Goal: Task Accomplishment & Management: Manage account settings

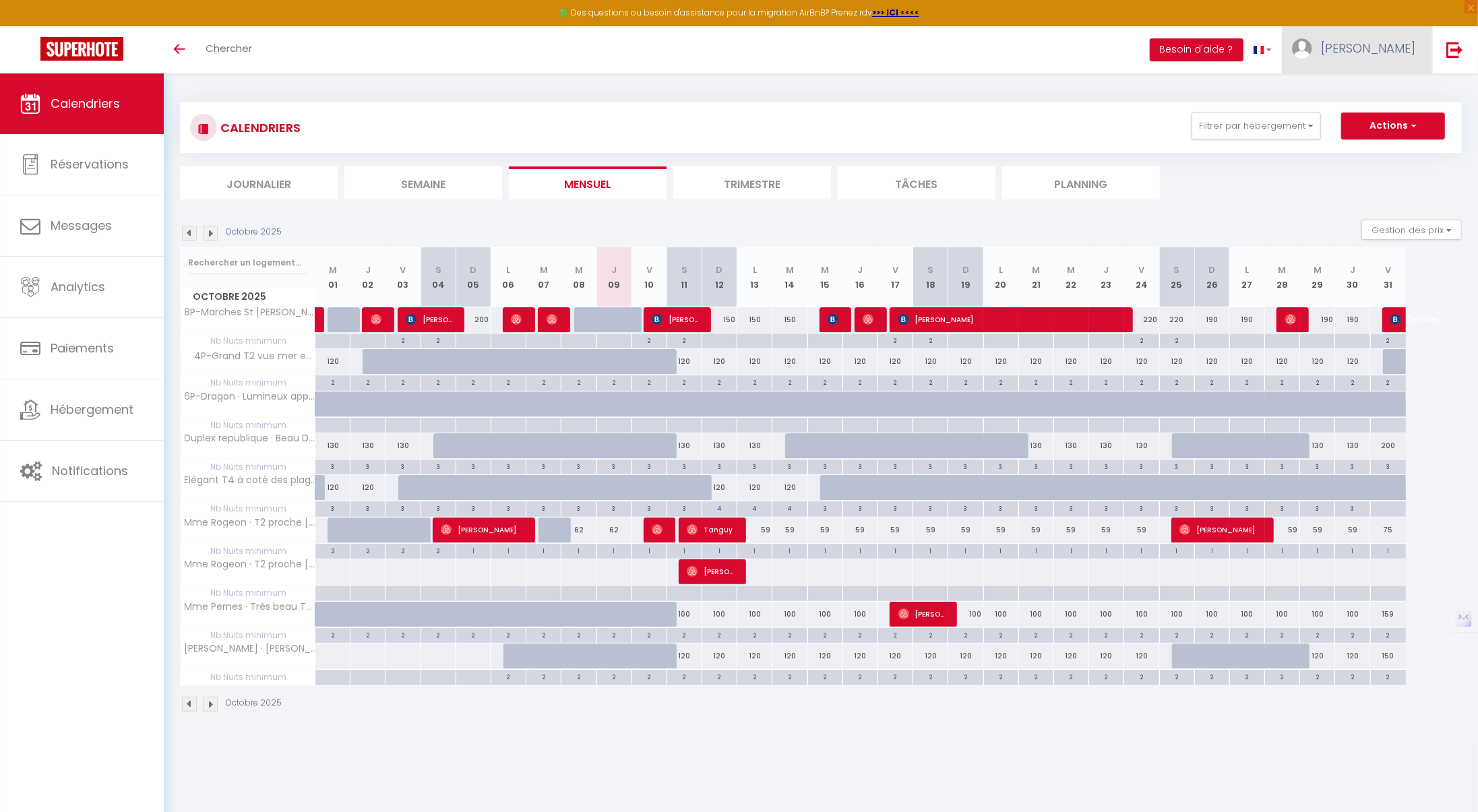
click at [1379, 60] on link "[PERSON_NAME]" at bounding box center [1358, 50] width 151 height 47
click at [1363, 116] on link "Équipe" at bounding box center [1378, 118] width 100 height 23
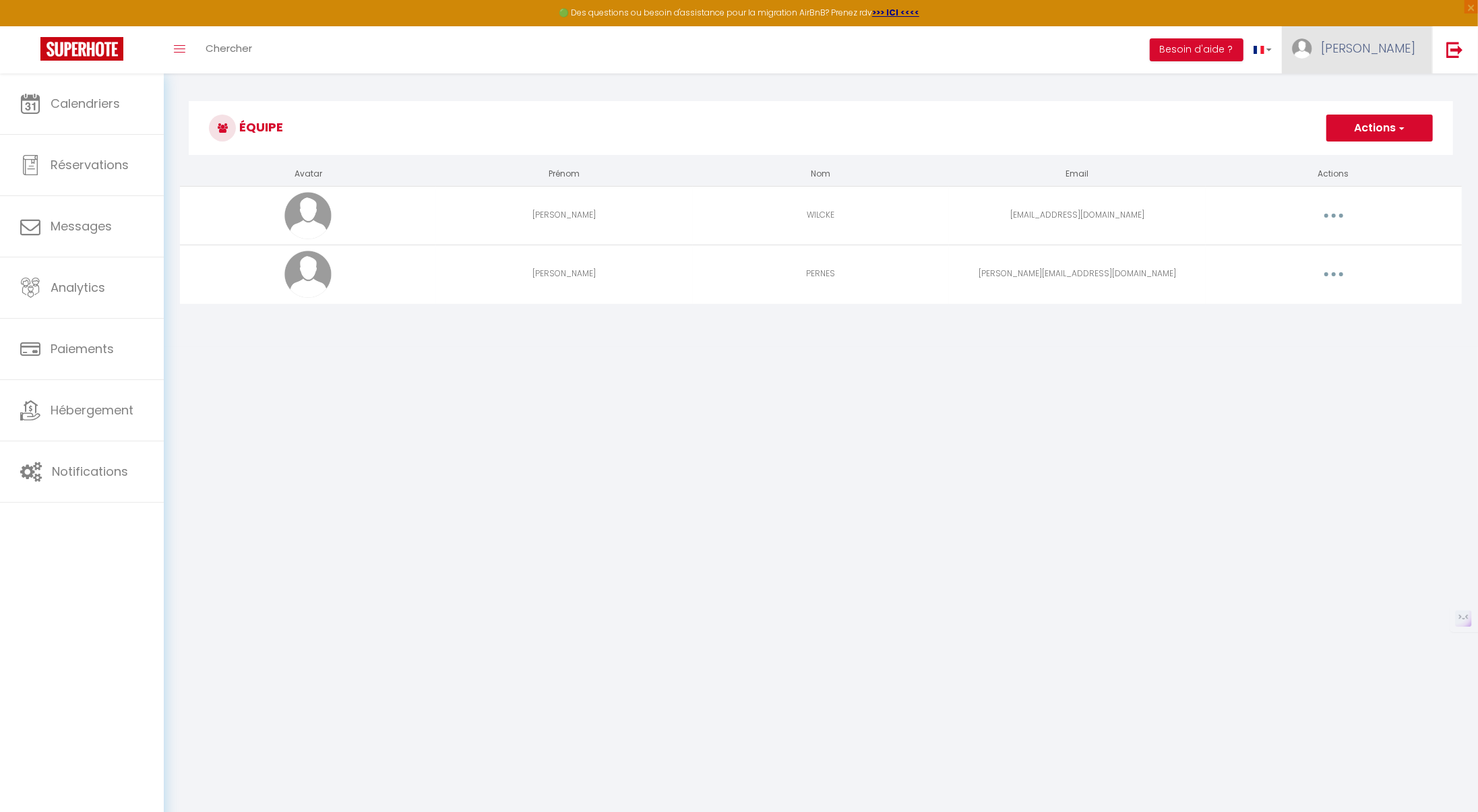
click at [1367, 48] on span "[PERSON_NAME]" at bounding box center [1368, 49] width 94 height 17
click at [1362, 91] on link "Paramètres" at bounding box center [1378, 94] width 100 height 23
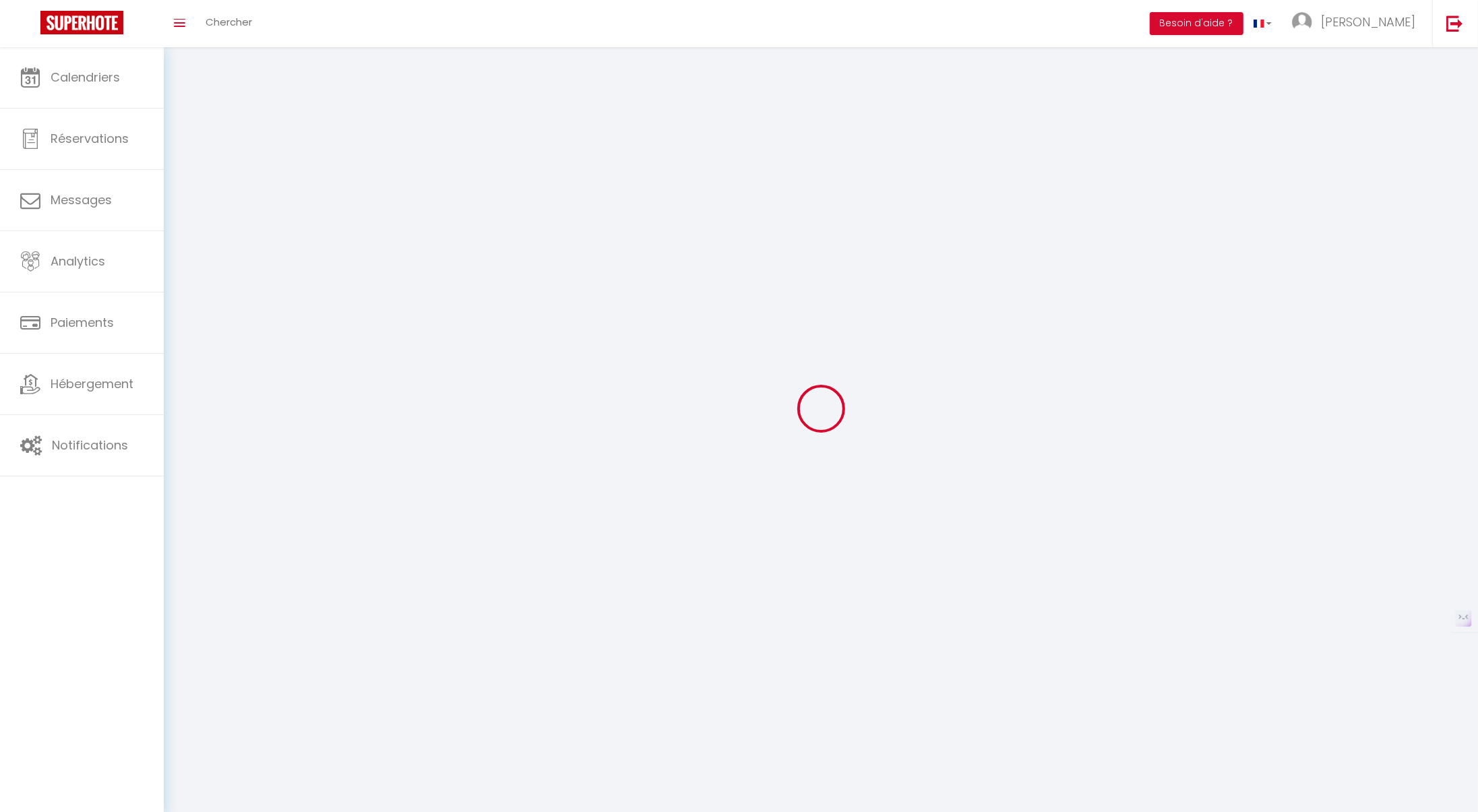
select select "fr"
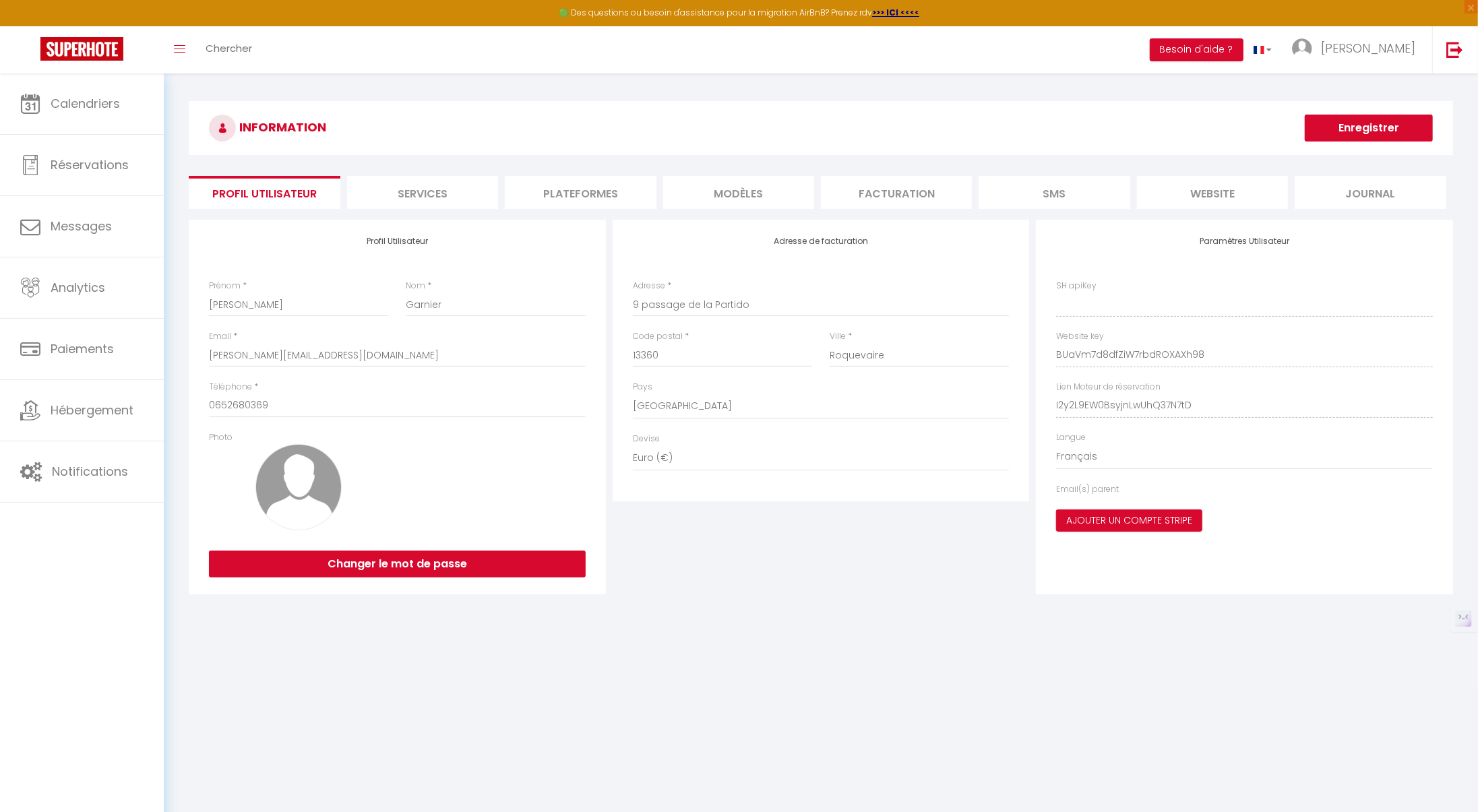
type input "BUaVm7d8dfZiW7rbdROXAXh98"
type input "I2y2L9EW0BsyjnLwUhQ37N7tD"
type input "https://app.superhote.com/#/get-available-rentals/I2y2L9EW0BsyjnLwUhQ37N7tD"
click at [598, 193] on li "Plateformes" at bounding box center [580, 192] width 151 height 33
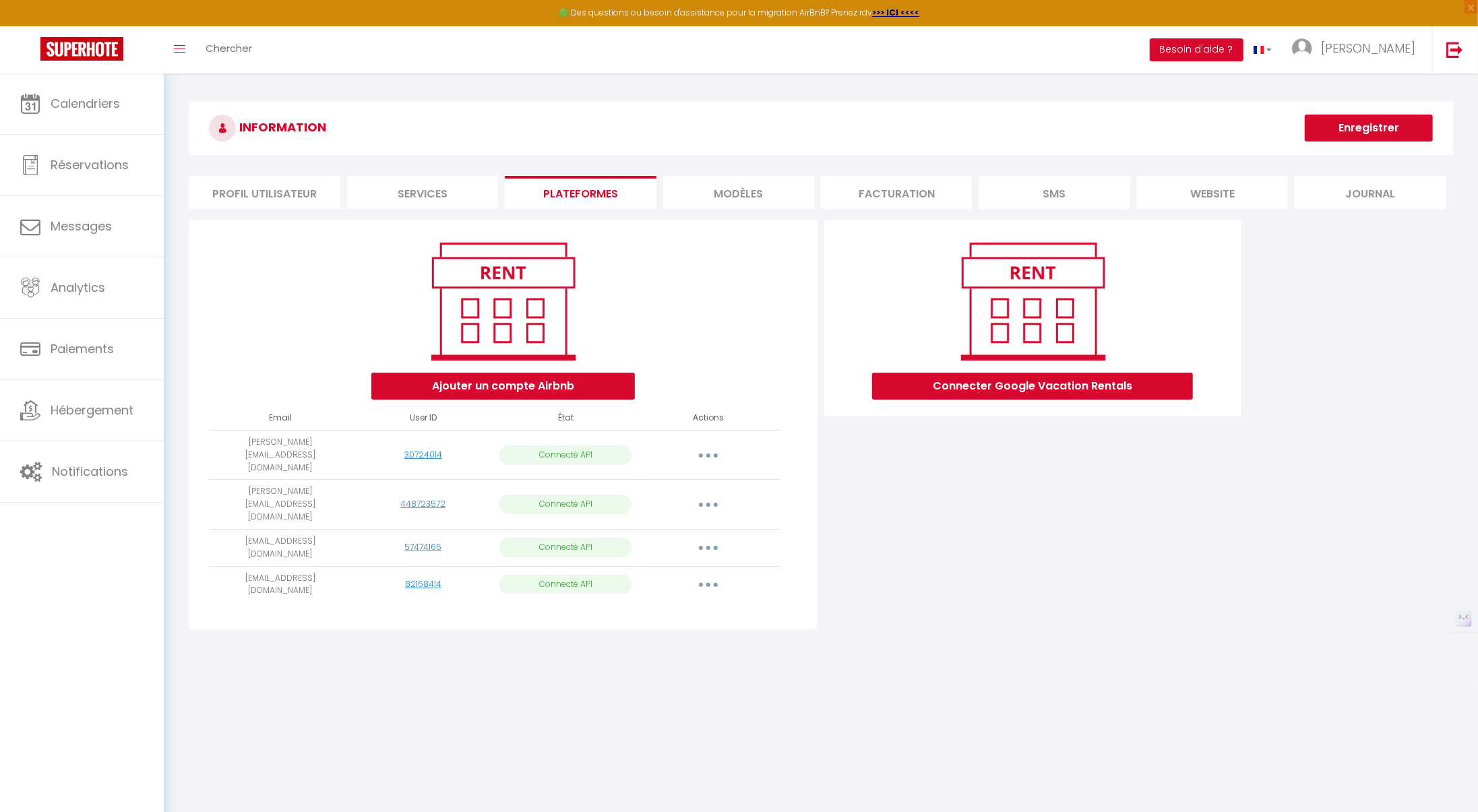
click at [710, 546] on icon "button" at bounding box center [708, 548] width 4 height 4
click at [654, 635] on body "🟢 Des questions ou besoin d'assistance pour la migration AirBnB? Prenez rdv >>>…" at bounding box center [739, 479] width 1478 height 812
click at [418, 541] on link "57474165" at bounding box center [423, 547] width 37 height 11
click at [894, 12] on strong ">>> ICI <<<<" at bounding box center [895, 12] width 47 height 11
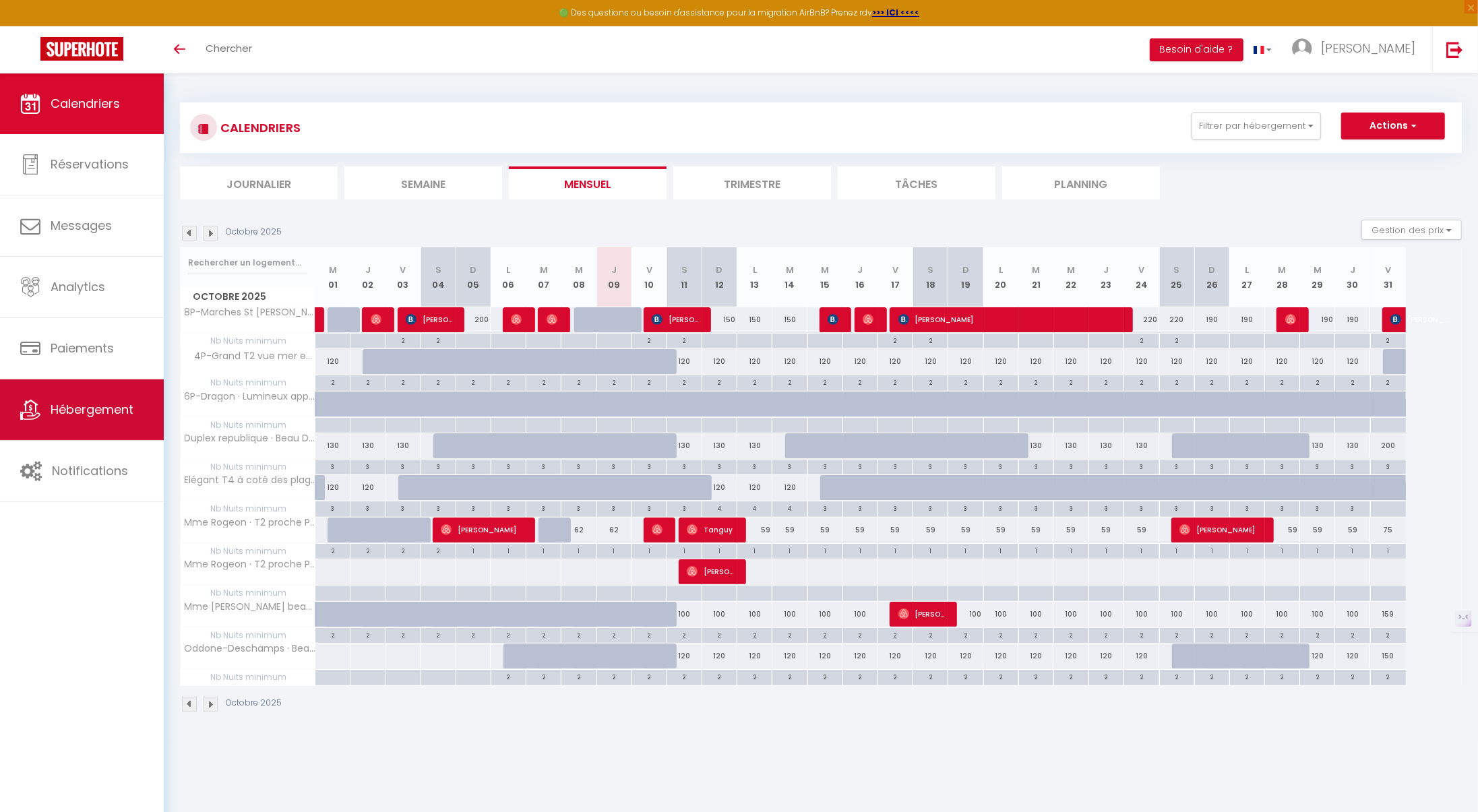
click at [81, 428] on link "Hébergement" at bounding box center [82, 410] width 164 height 61
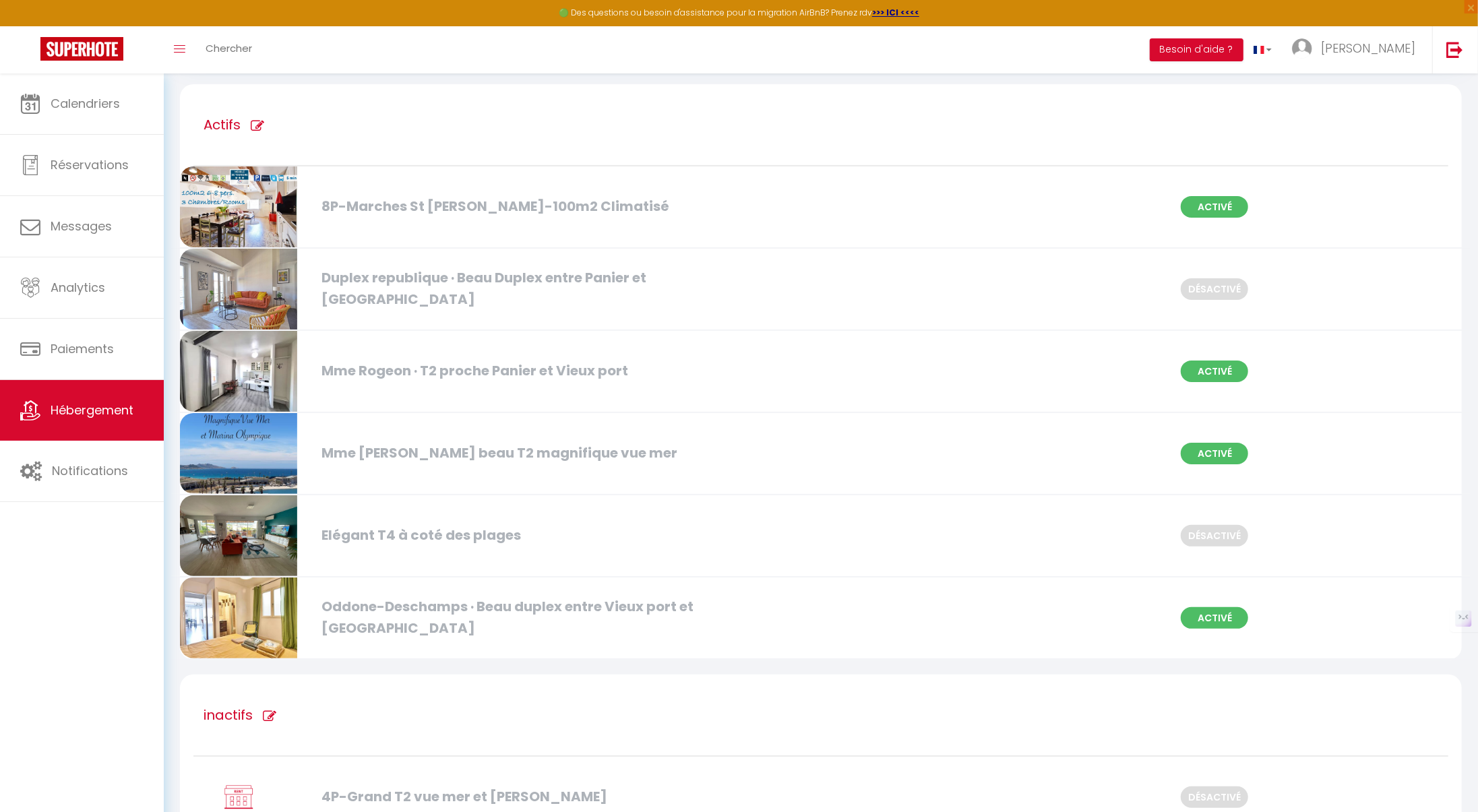
scroll to position [90, 0]
click at [106, 112] on span "Calendriers" at bounding box center [85, 104] width 70 height 17
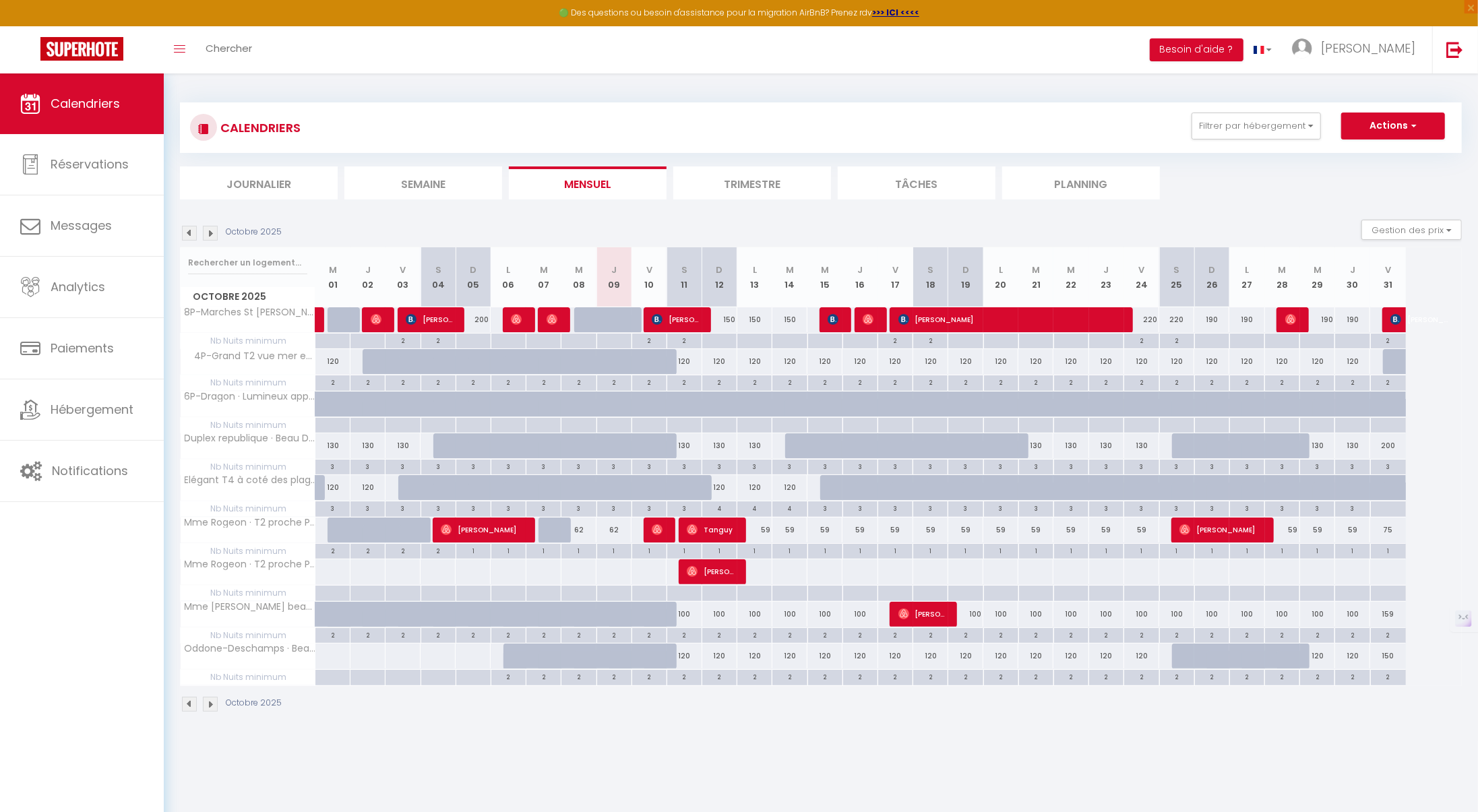
click at [790, 652] on div "120" at bounding box center [790, 656] width 35 height 25
type input "120"
type input "[DATE]"
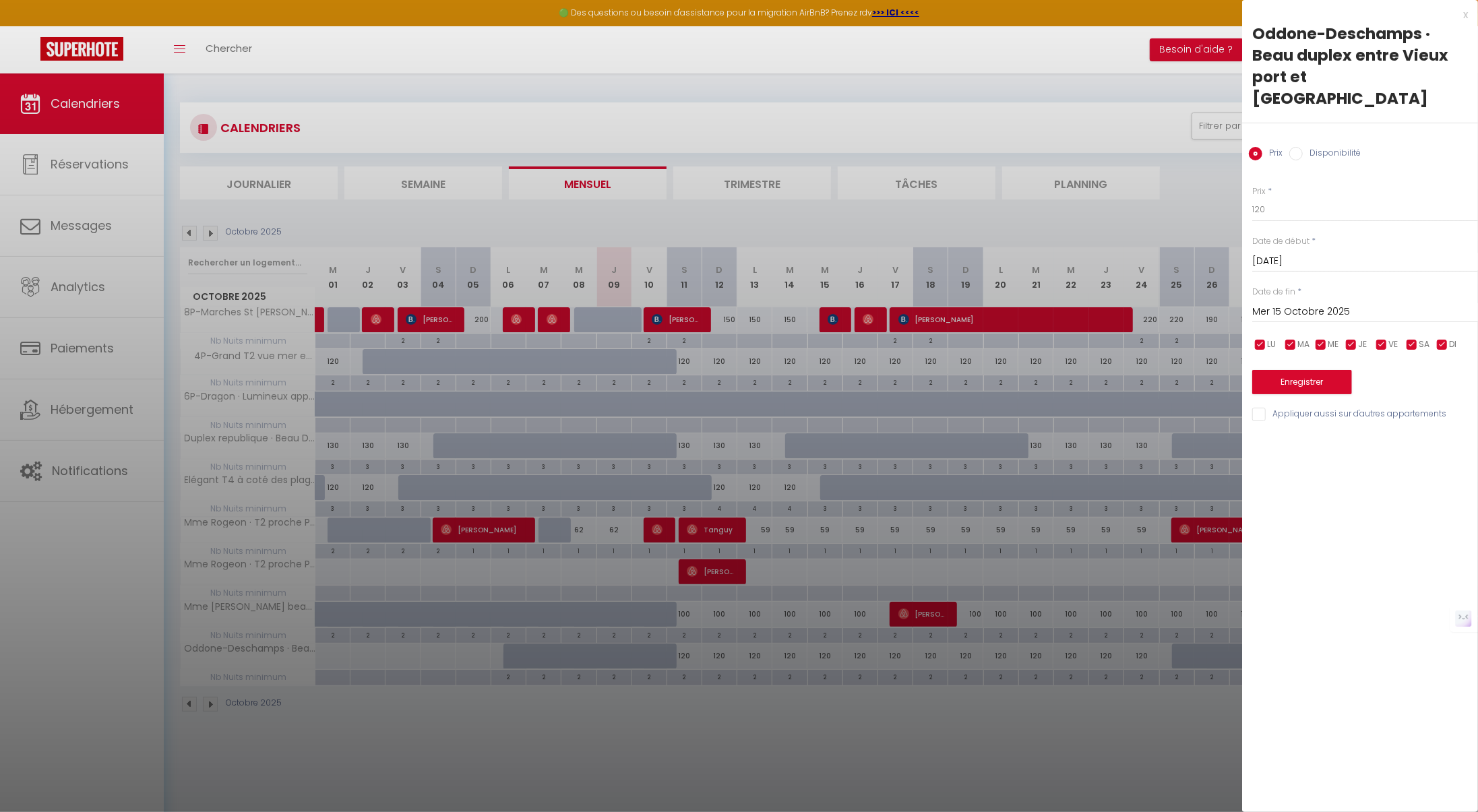
click at [1312, 303] on input "Mer 15 Octobre 2025" at bounding box center [1365, 312] width 226 height 17
click at [1327, 456] on span "21" at bounding box center [1324, 469] width 29 height 27
type input "[DATE]"
click at [1320, 147] on label "Disponibilité" at bounding box center [1332, 155] width 58 height 15
click at [1303, 147] on input "Disponibilité" at bounding box center [1296, 154] width 13 height 13
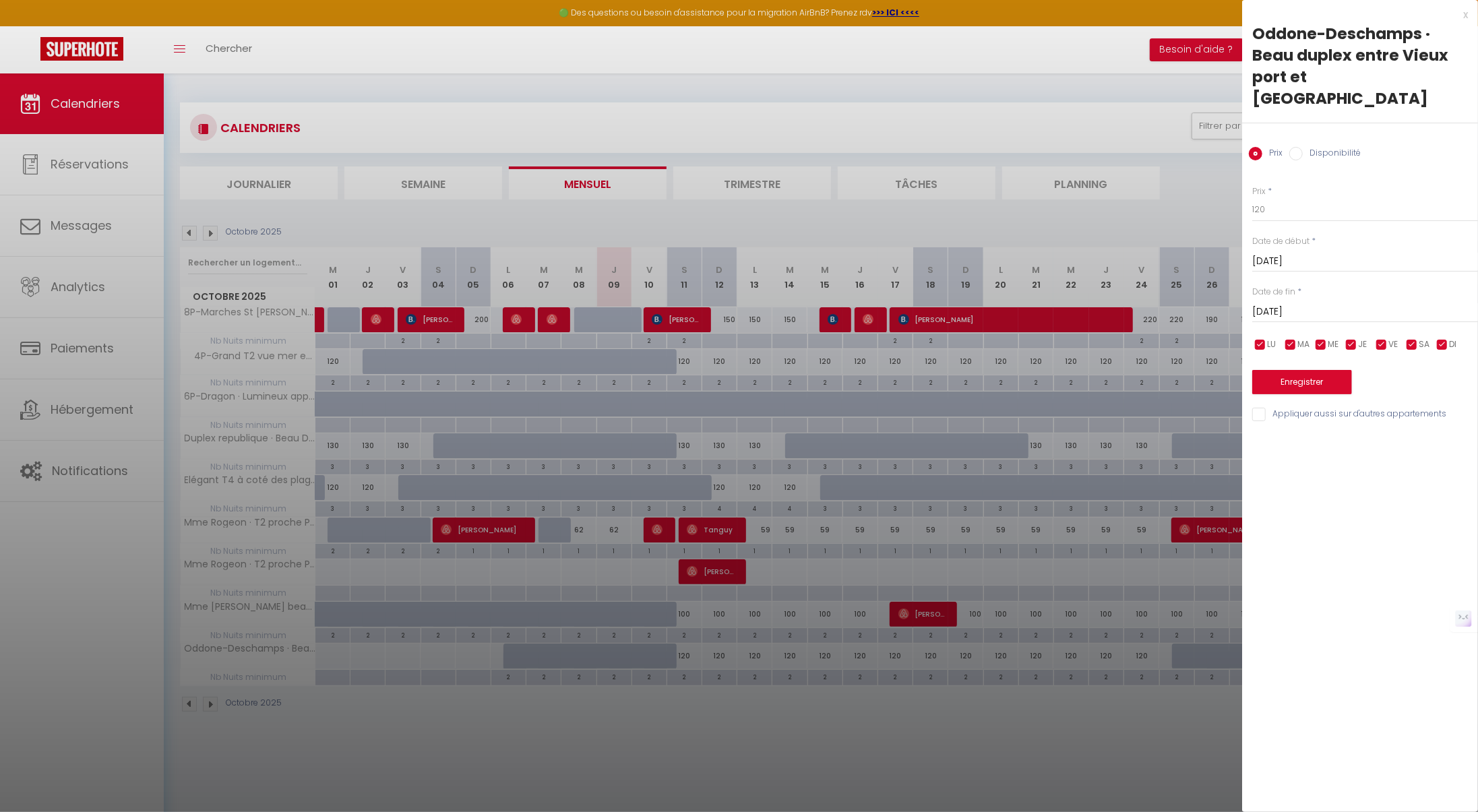
radio input "true"
radio input "false"
click at [1299, 198] on select "Disponible Indisponible" at bounding box center [1365, 210] width 226 height 26
select select "0"
click at [1253, 198] on select "Disponible Indisponible" at bounding box center [1365, 210] width 226 height 26
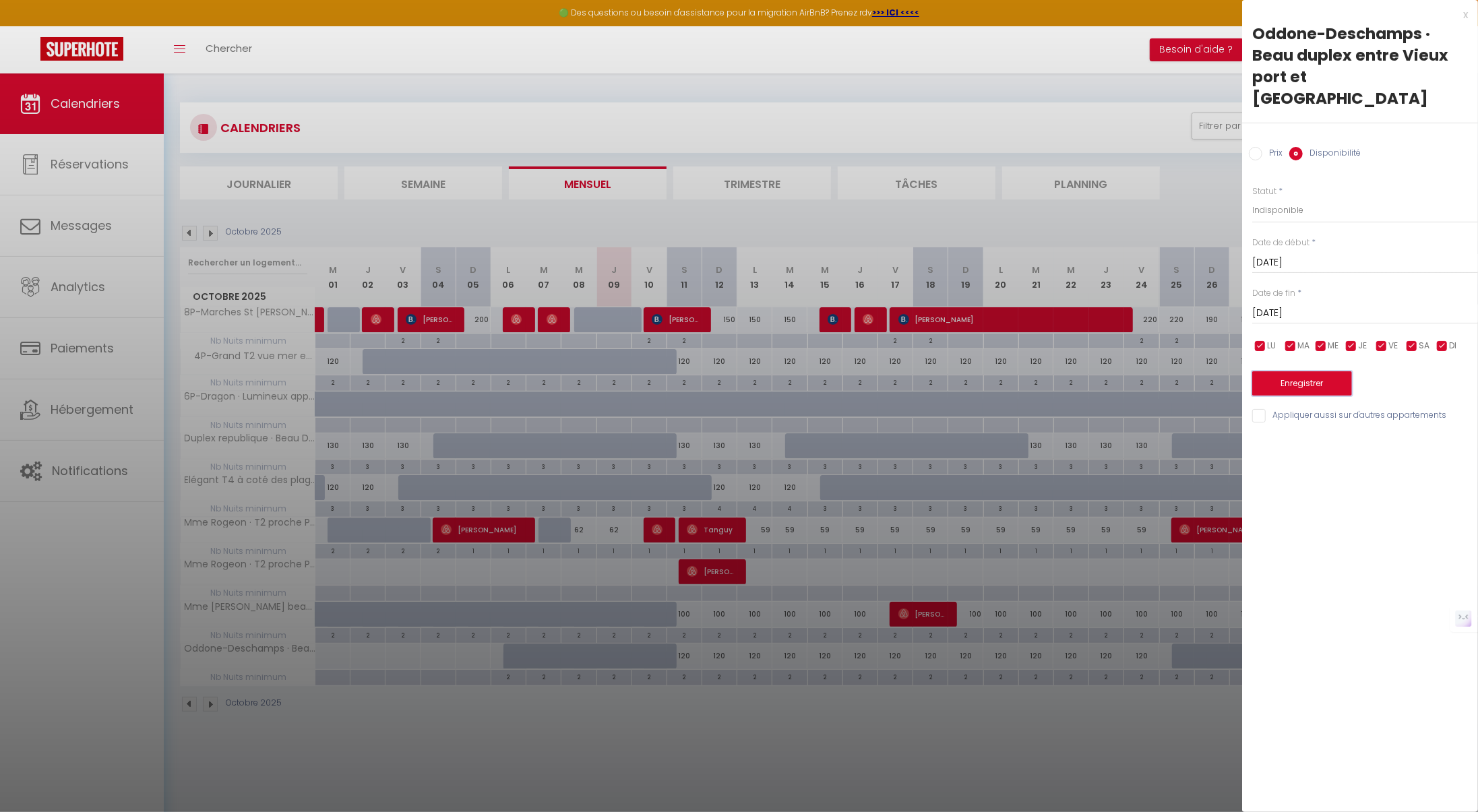
click at [1305, 371] on button "Enregistrer" at bounding box center [1302, 383] width 100 height 24
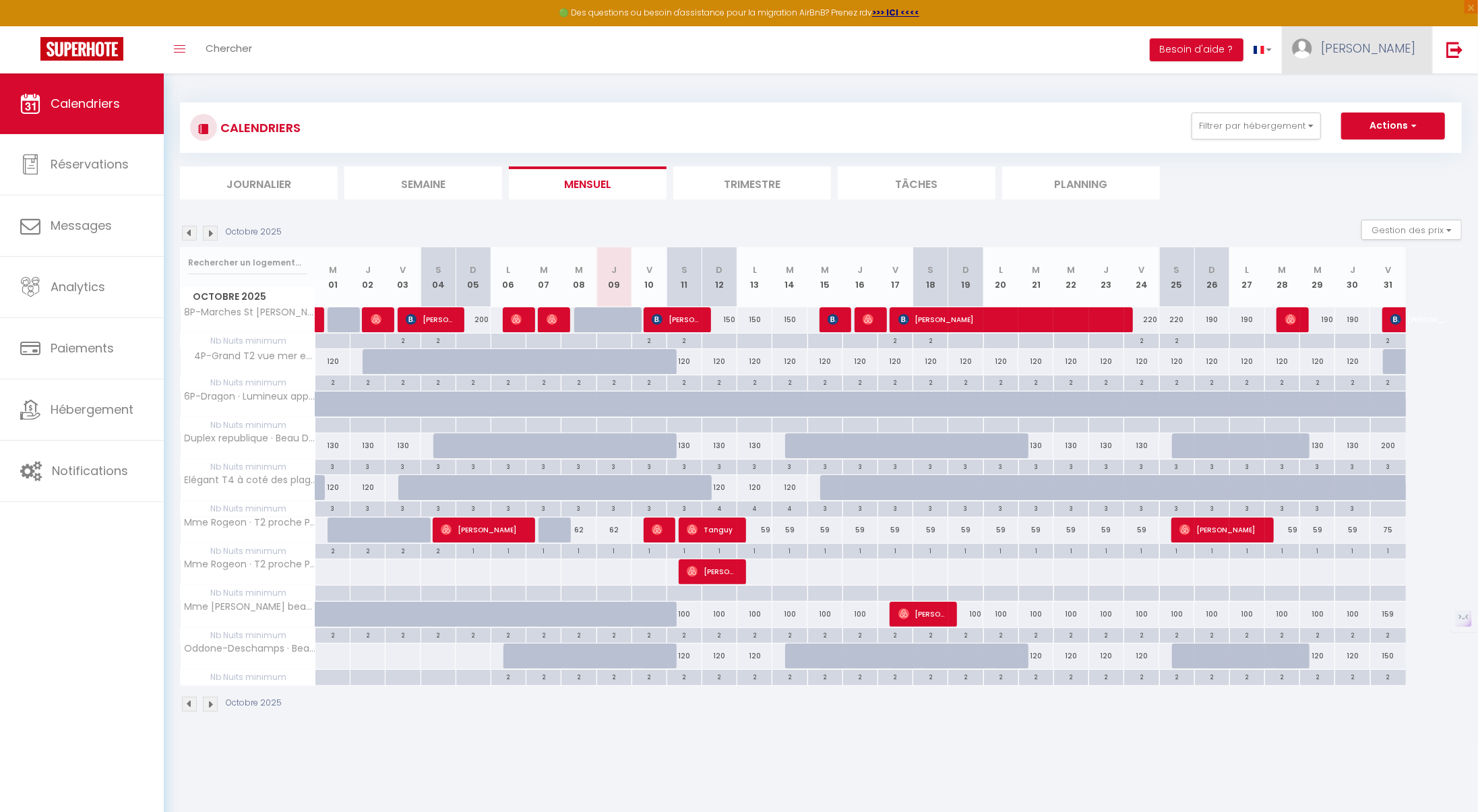
click at [1390, 50] on span "[PERSON_NAME]" at bounding box center [1368, 49] width 94 height 17
click at [1364, 114] on link "Équipe" at bounding box center [1378, 118] width 100 height 23
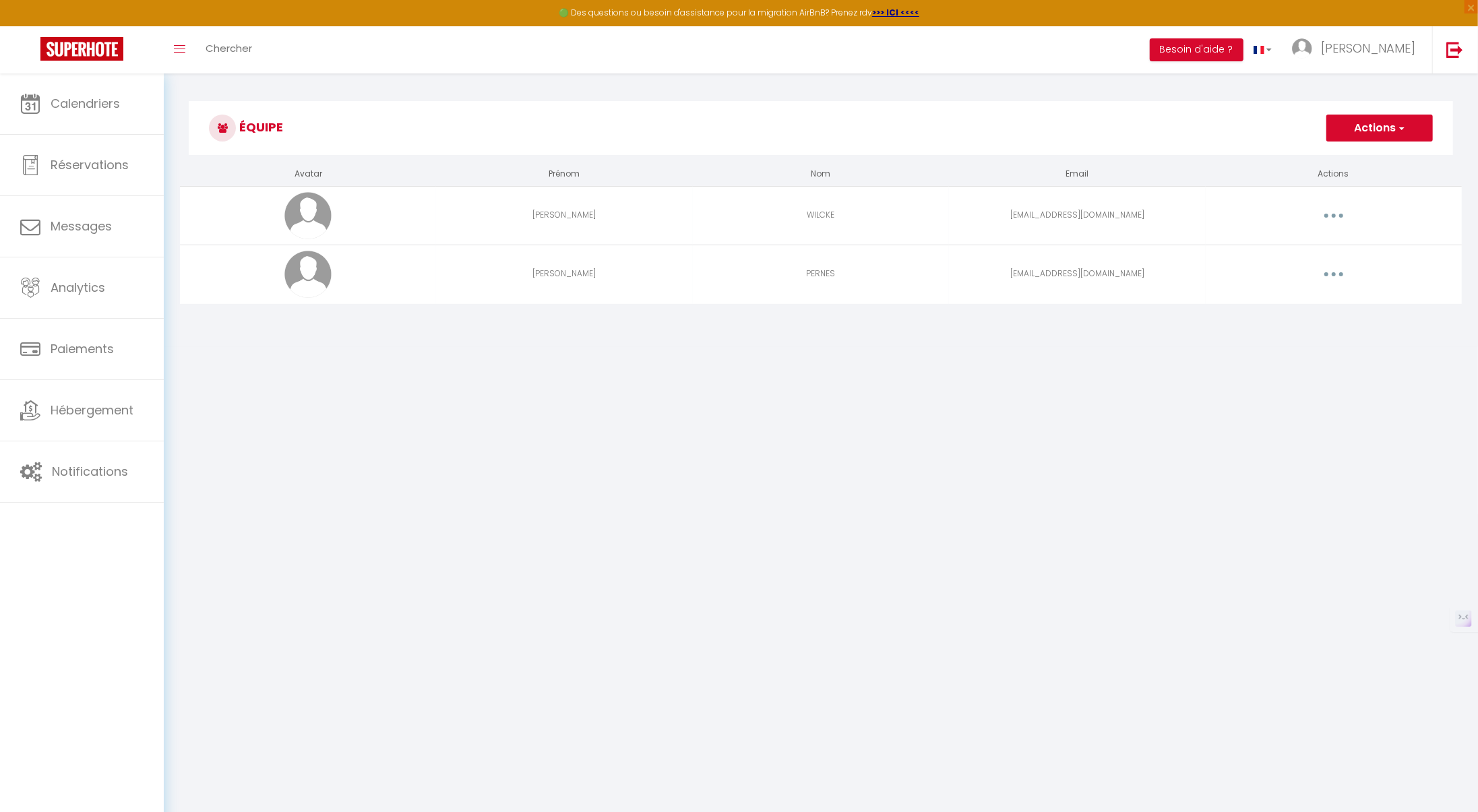
click at [1338, 272] on button "button" at bounding box center [1334, 274] width 38 height 22
click at [1285, 302] on link "Editer" at bounding box center [1299, 305] width 100 height 23
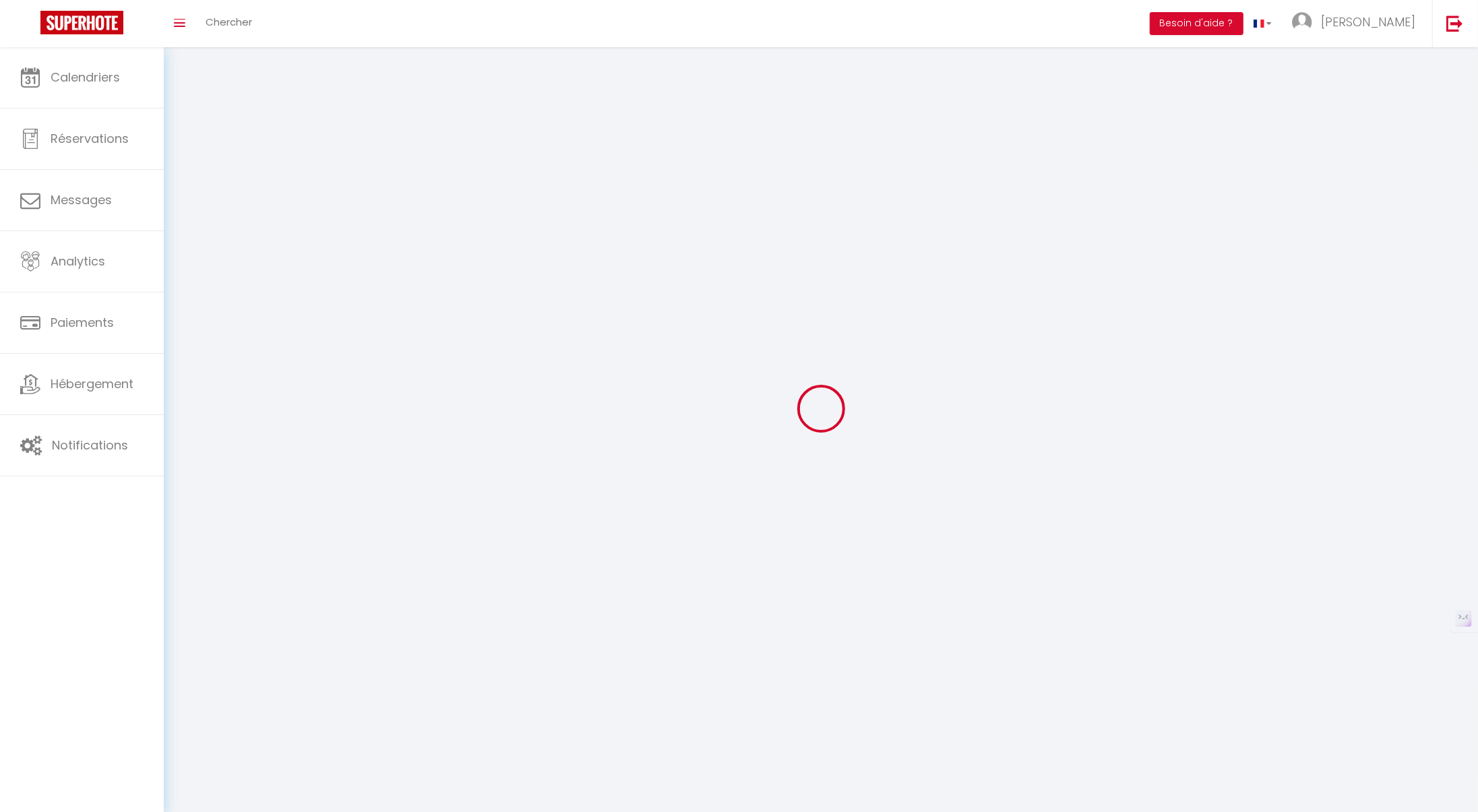
type input "[PERSON_NAME]"
type input "PERNES"
type input "[EMAIL_ADDRESS][DOMAIN_NAME]"
type textarea "[URL][DOMAIN_NAME]"
checkbox input "false"
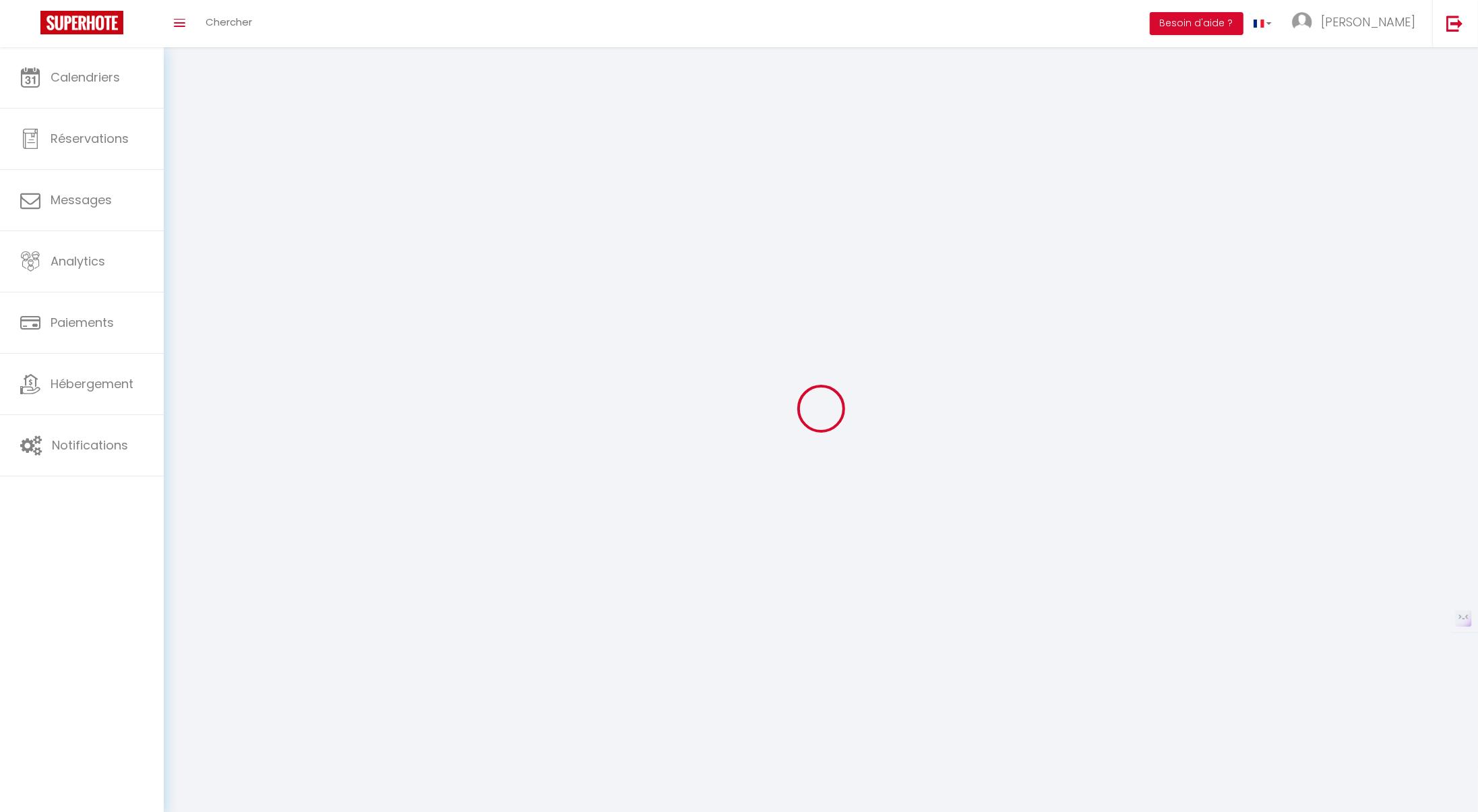
checkbox input "true"
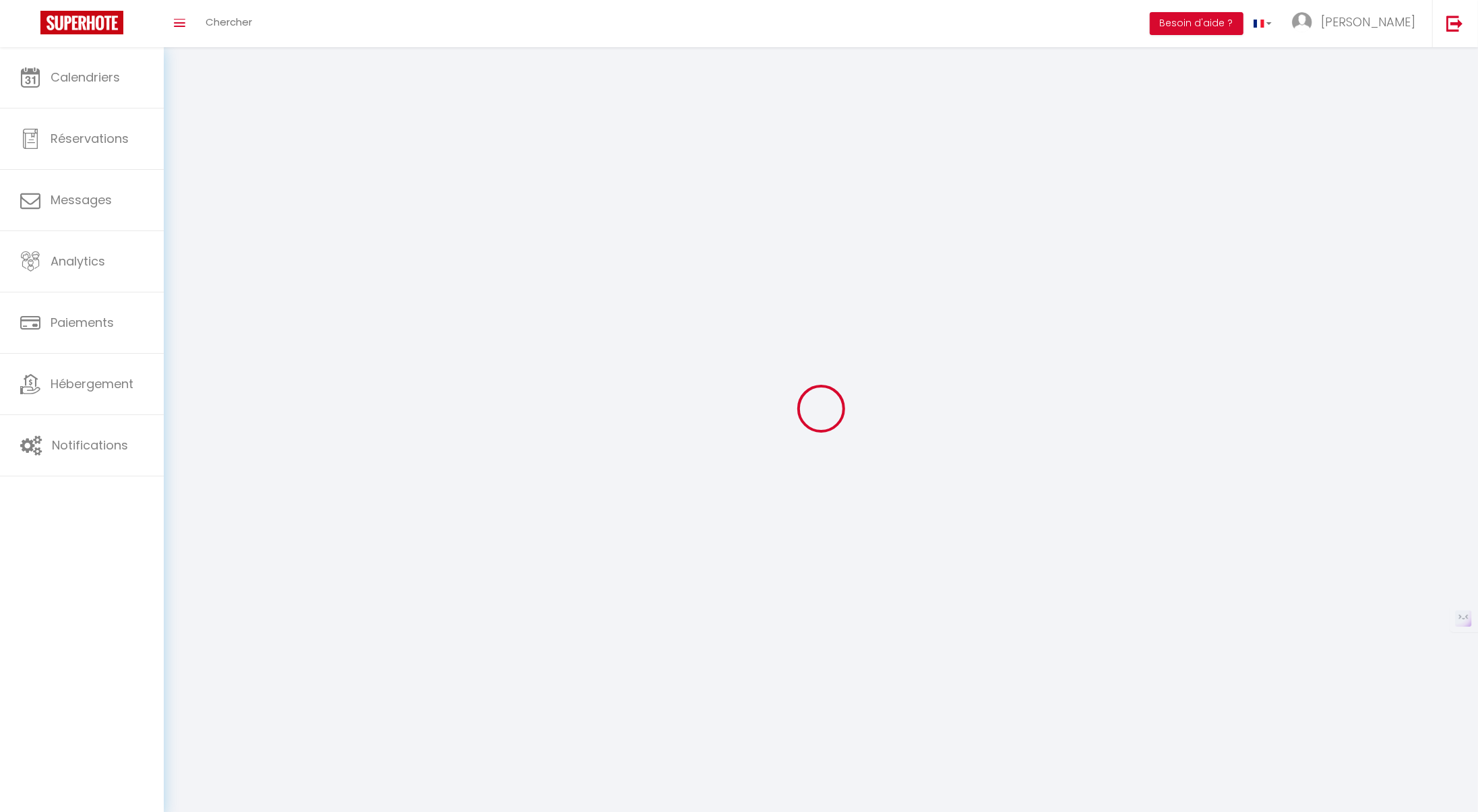
checkbox input "true"
checkbox input "false"
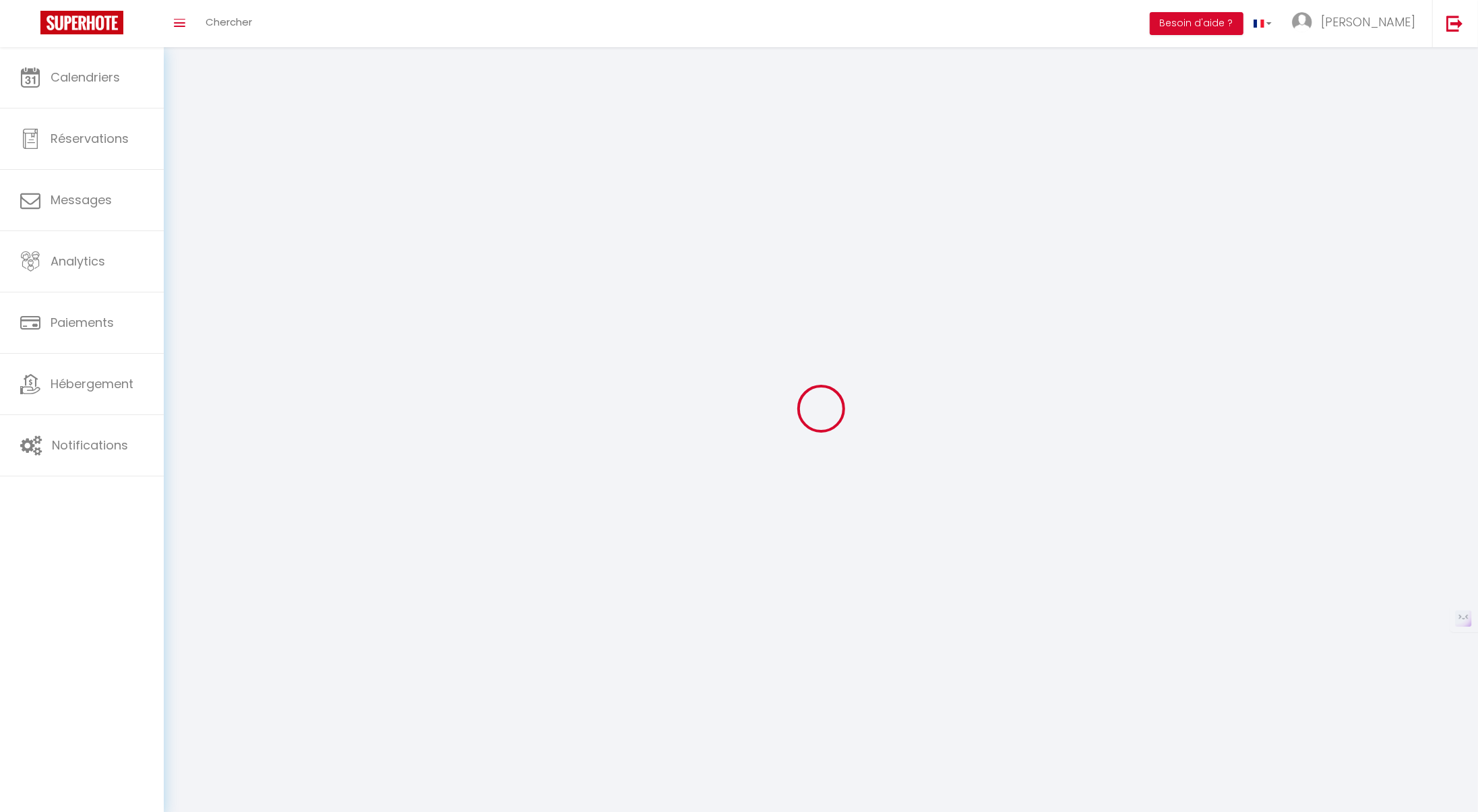
checkbox input "false"
checkbox input "true"
checkbox input "false"
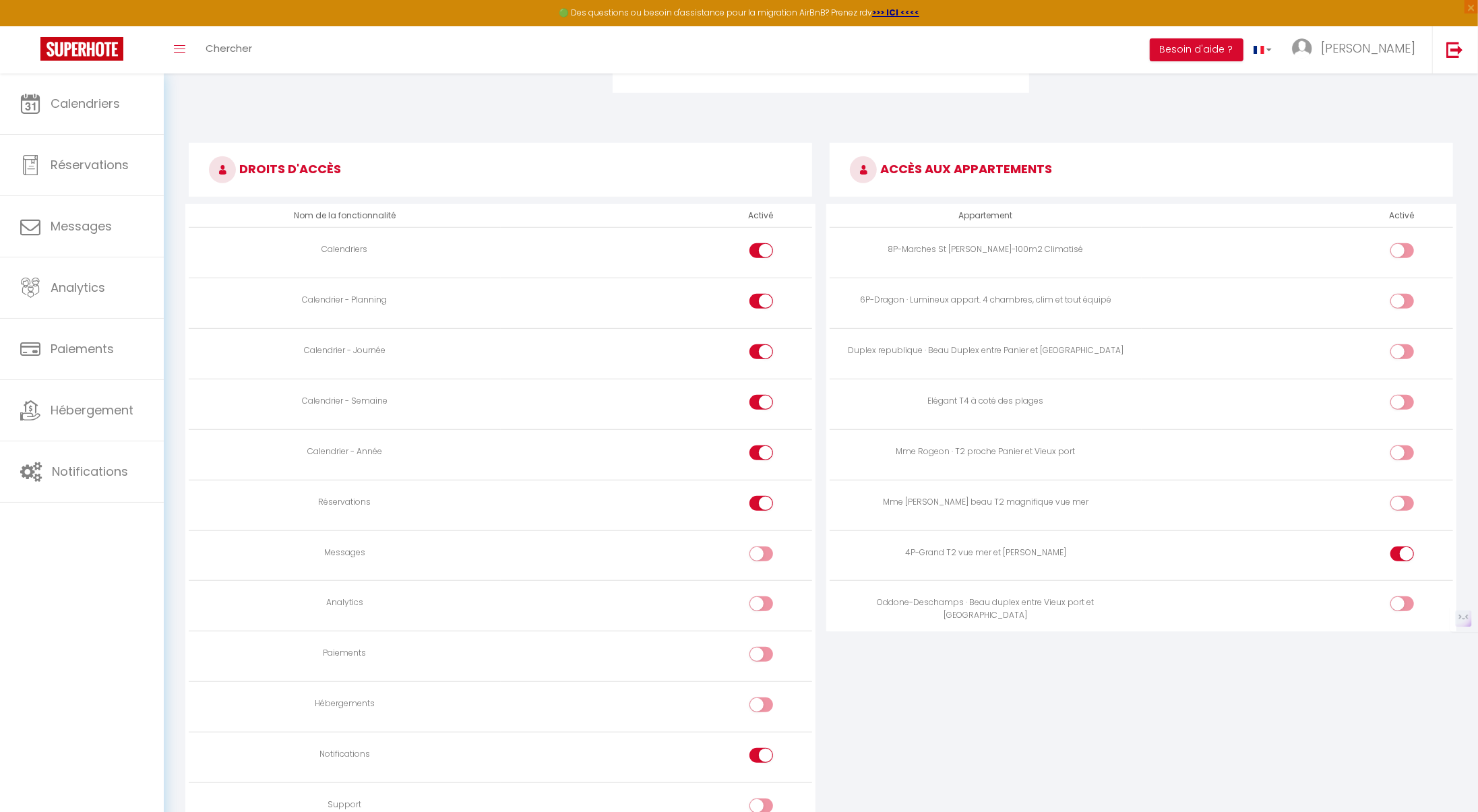
scroll to position [699, 0]
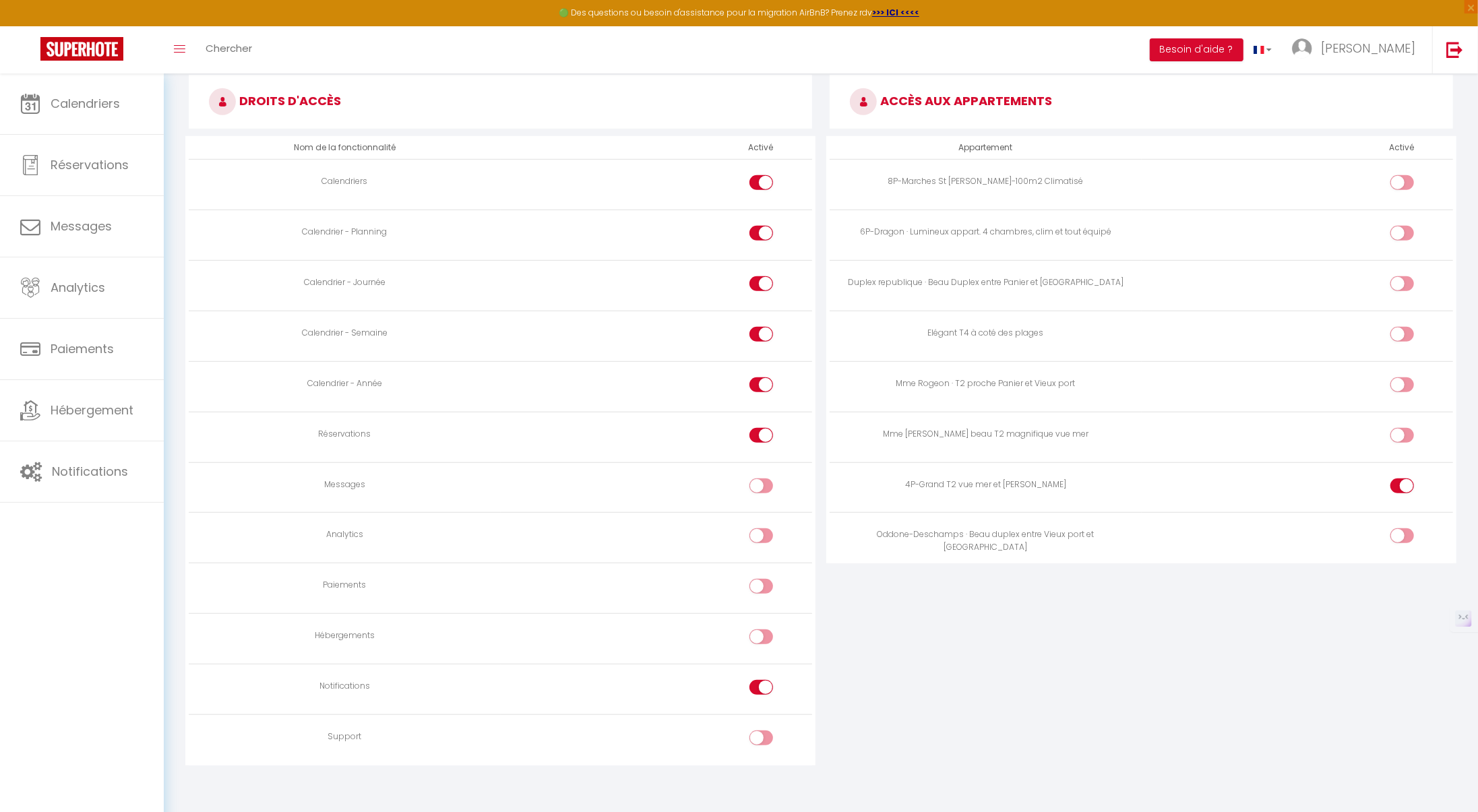
click at [1407, 428] on input "checkbox" at bounding box center [1413, 438] width 24 height 20
checkbox input "true"
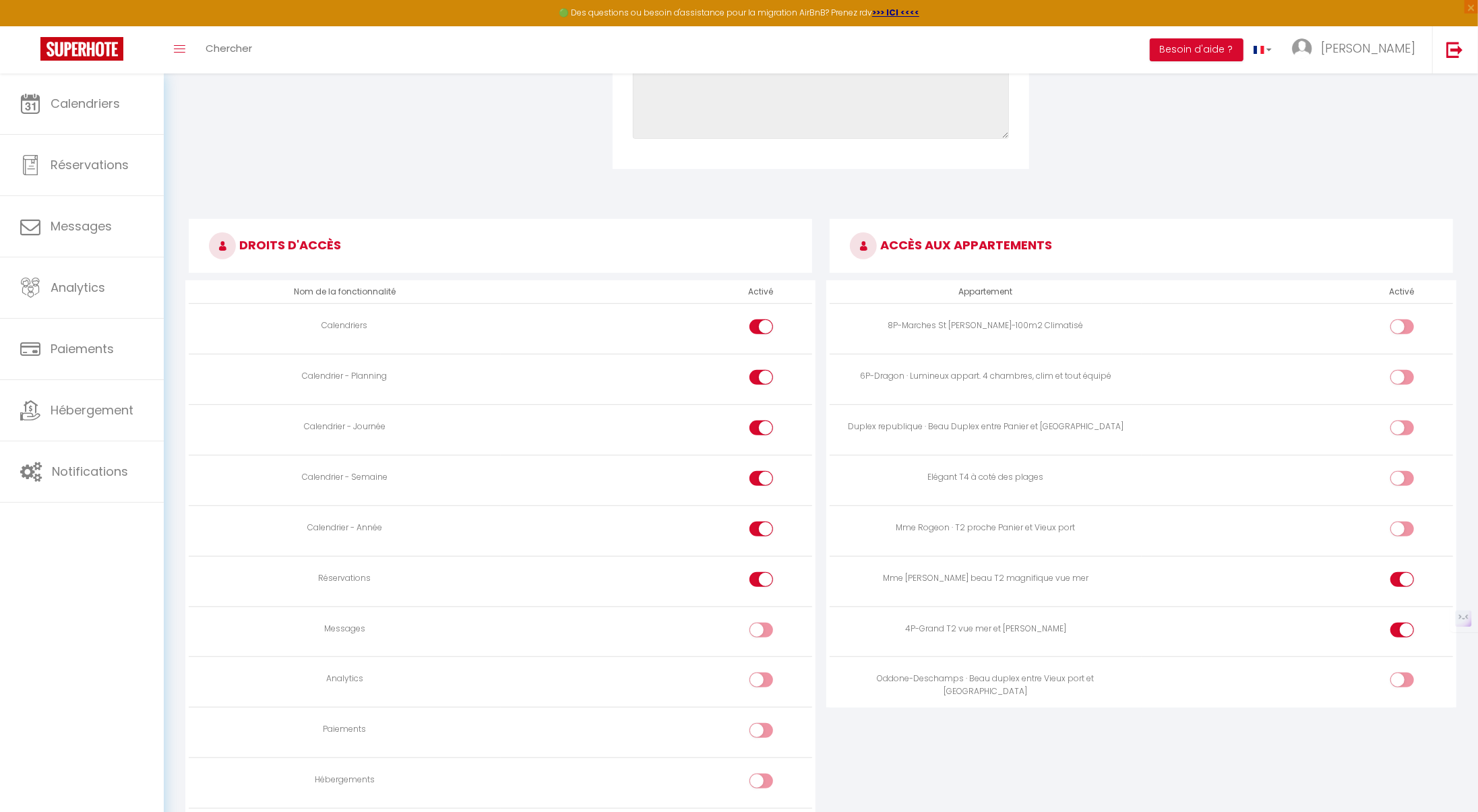
scroll to position [0, 0]
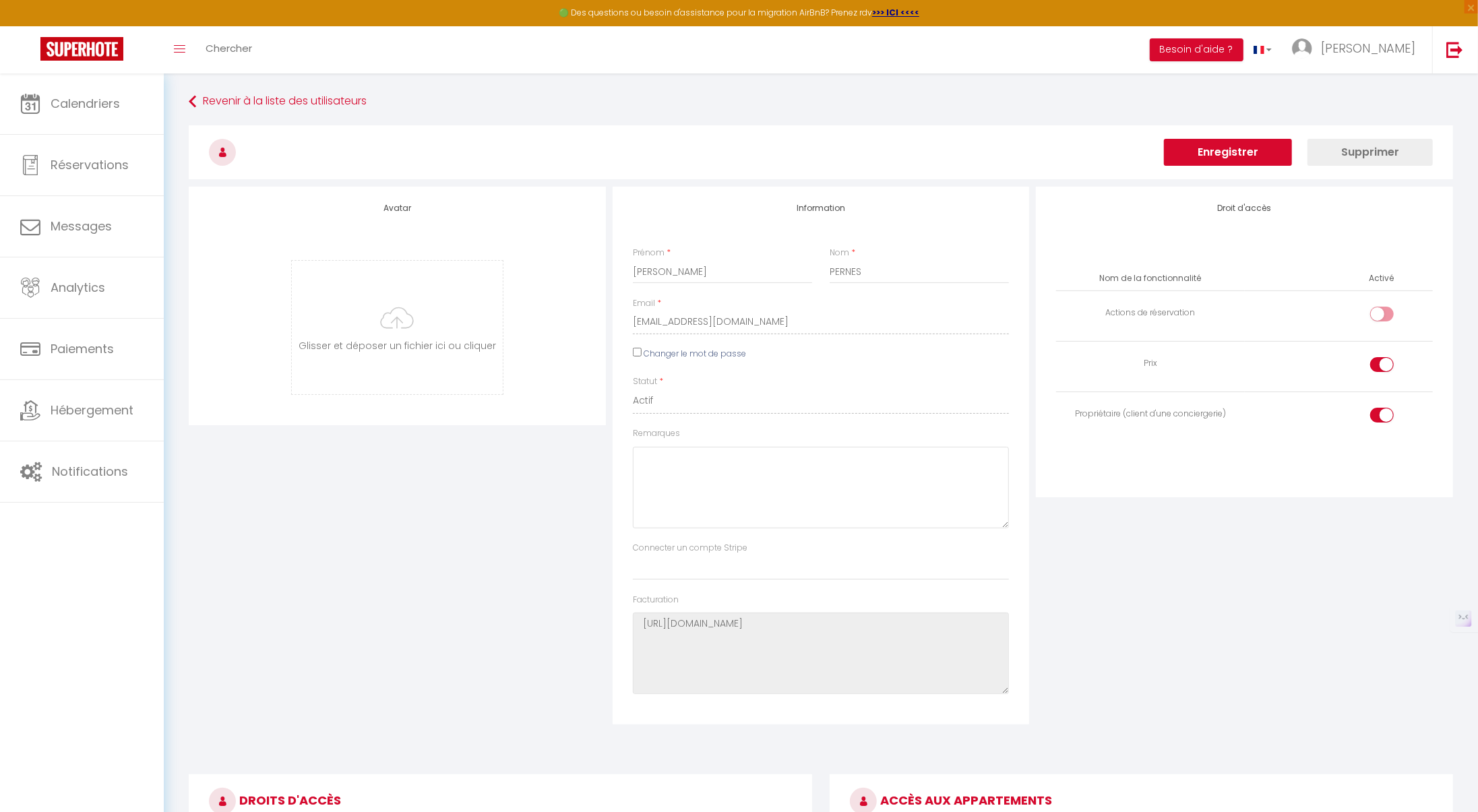
click at [1227, 160] on button "Enregistrer" at bounding box center [1228, 153] width 128 height 27
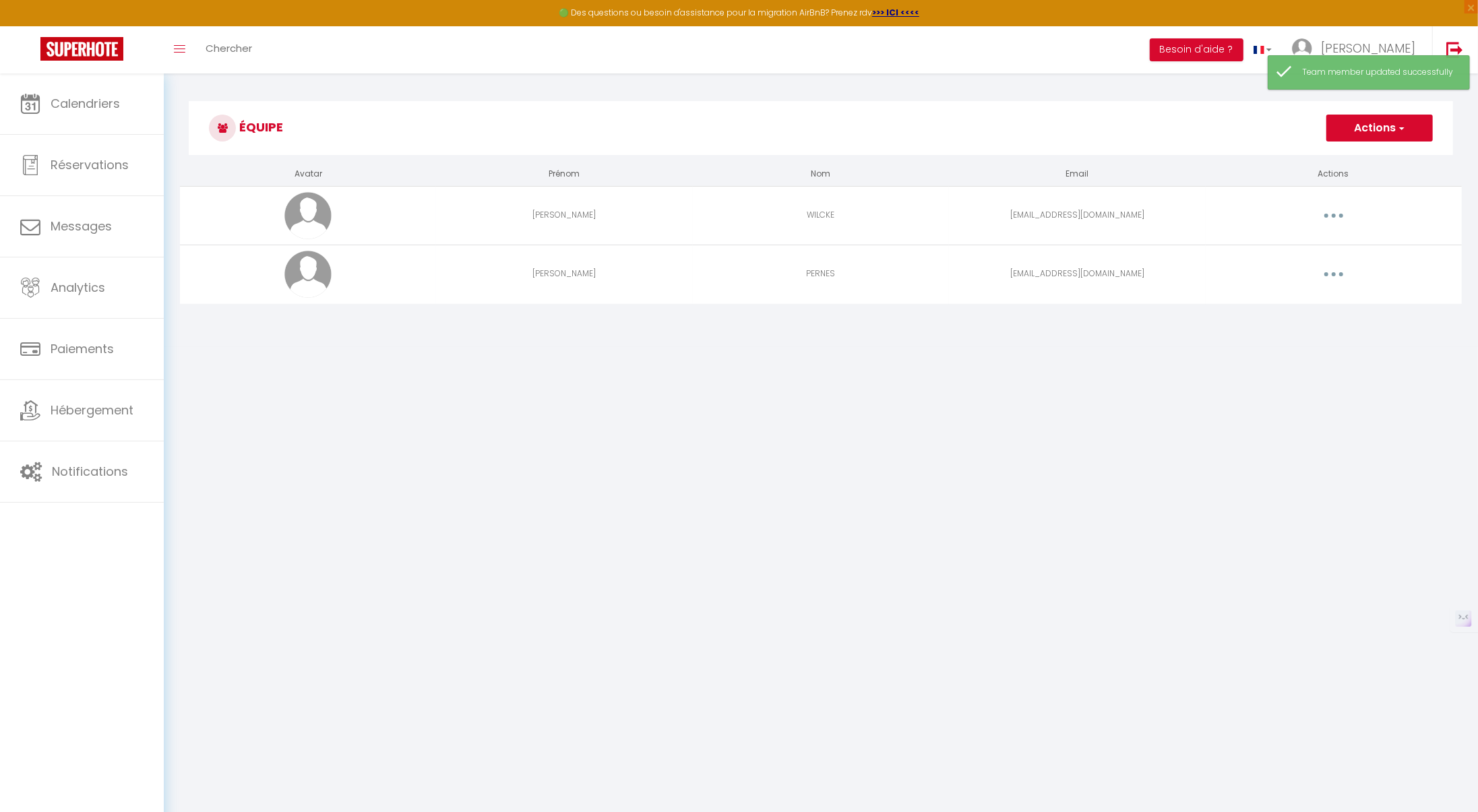
click at [1336, 219] on button "button" at bounding box center [1334, 216] width 38 height 22
click at [1280, 246] on link "Editer" at bounding box center [1299, 247] width 100 height 23
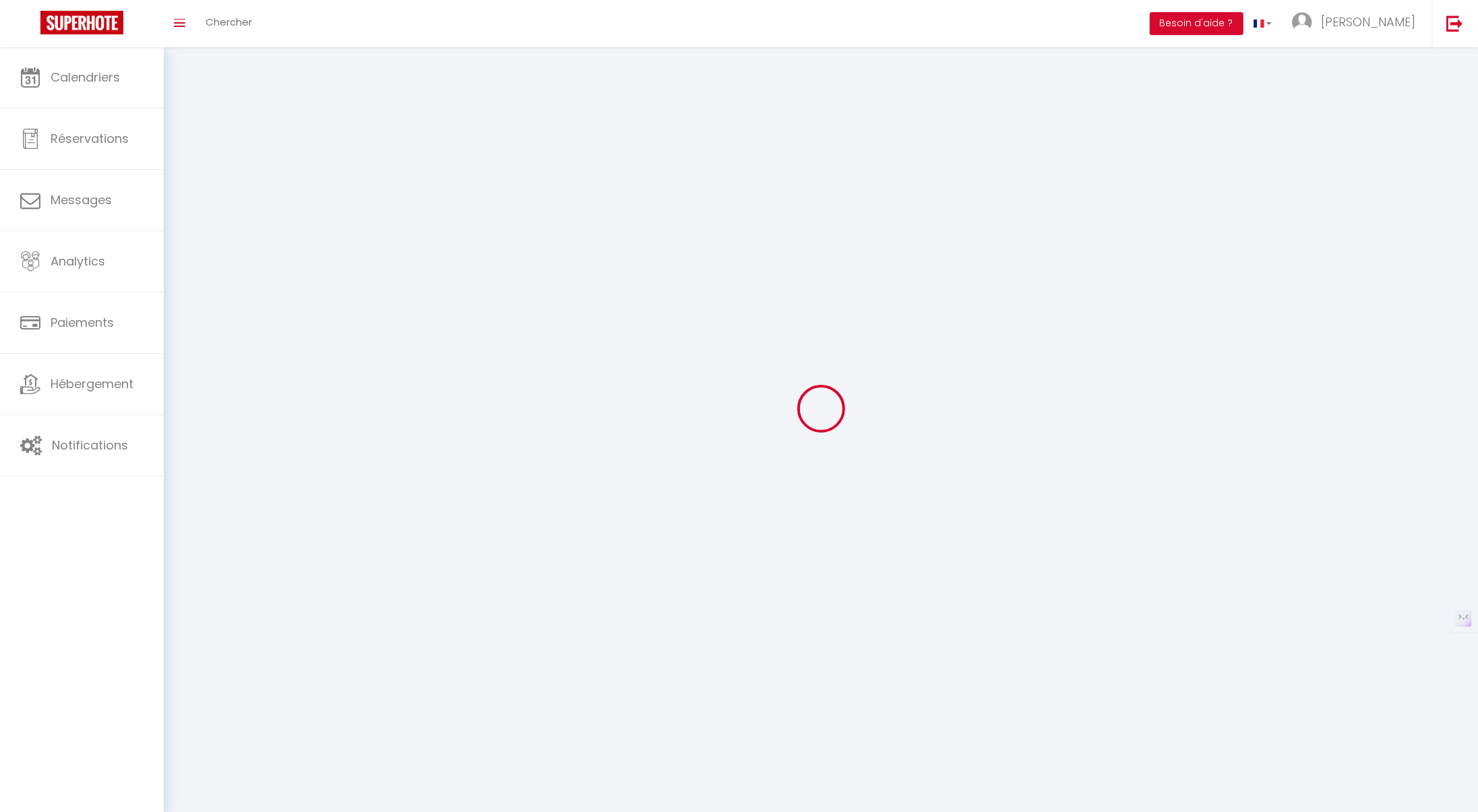
type input "[PERSON_NAME]"
type input "WILCKE"
type input "[EMAIL_ADDRESS][DOMAIN_NAME]"
type textarea "nocnoc290151"
type textarea "[URL][DOMAIN_NAME]"
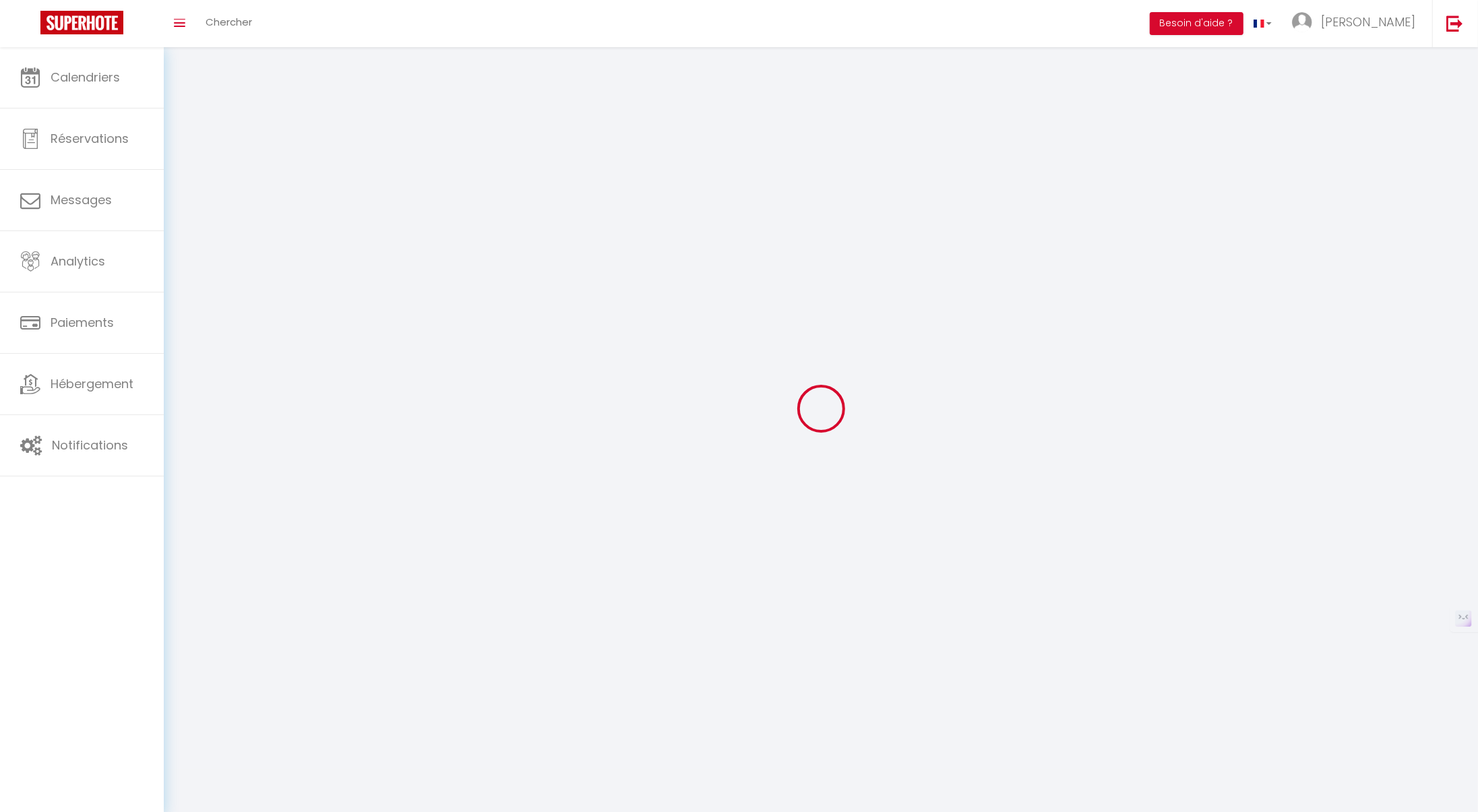
checkbox input "false"
checkbox input "true"
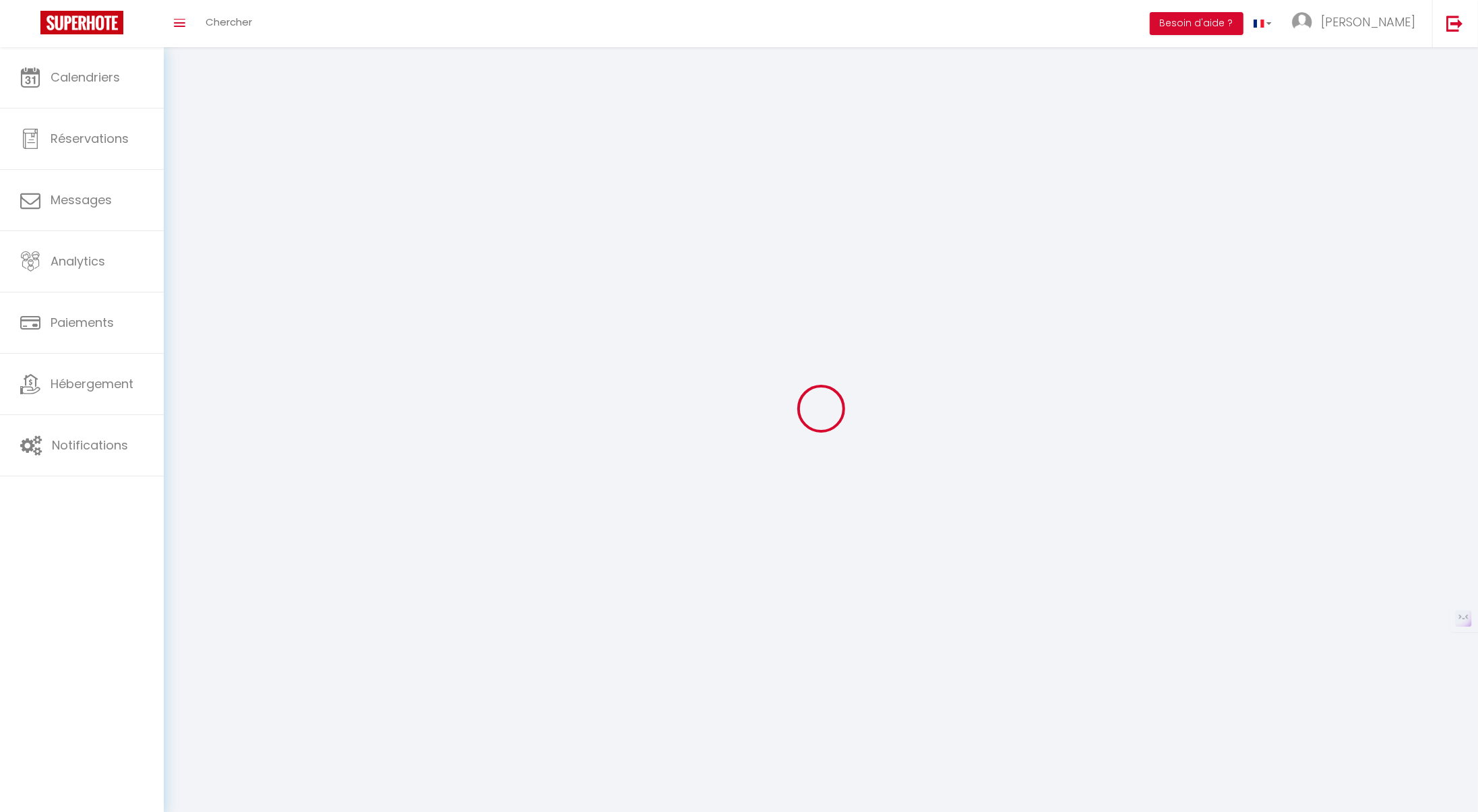
checkbox input "true"
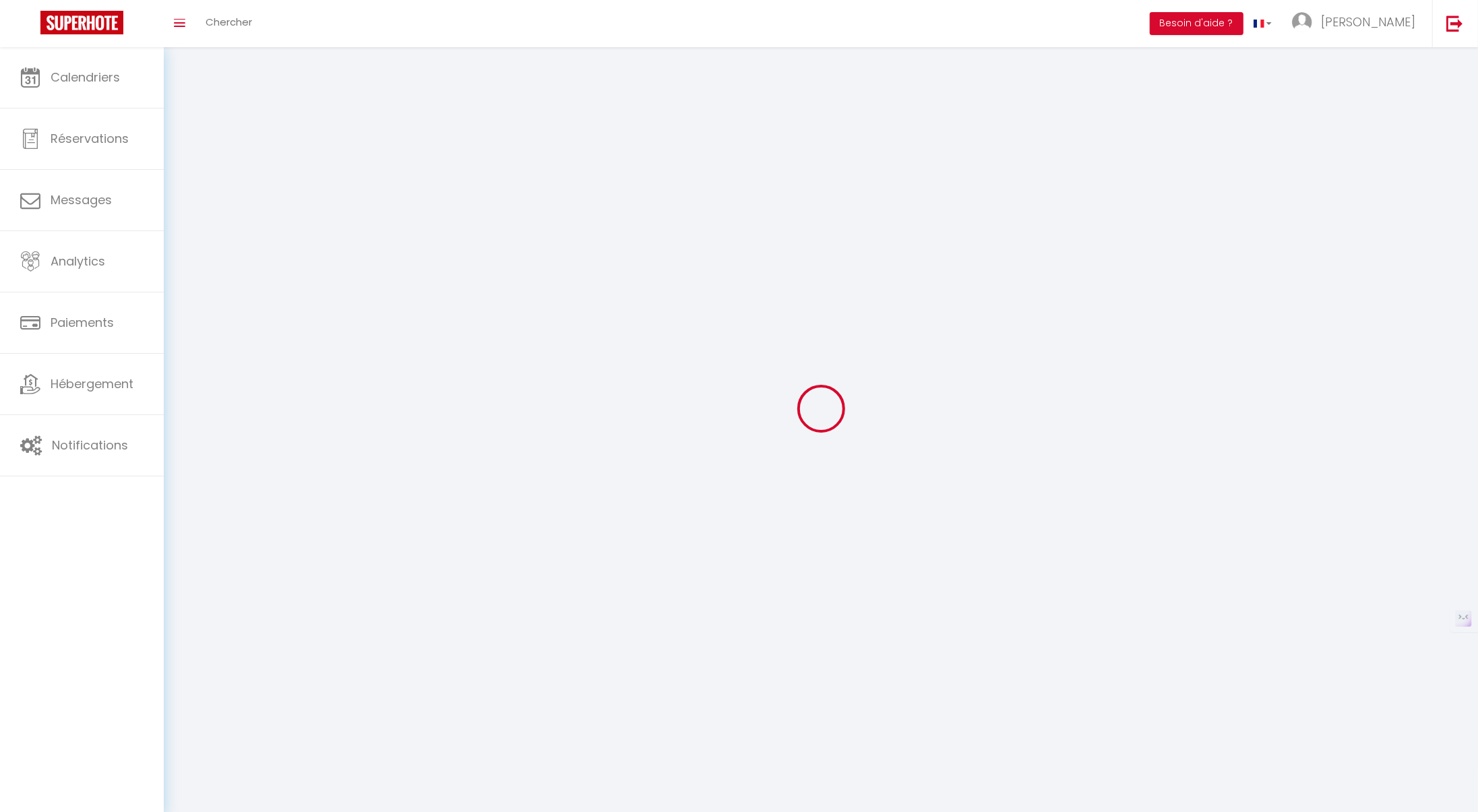
checkbox input "true"
checkbox input "false"
checkbox input "true"
checkbox input "false"
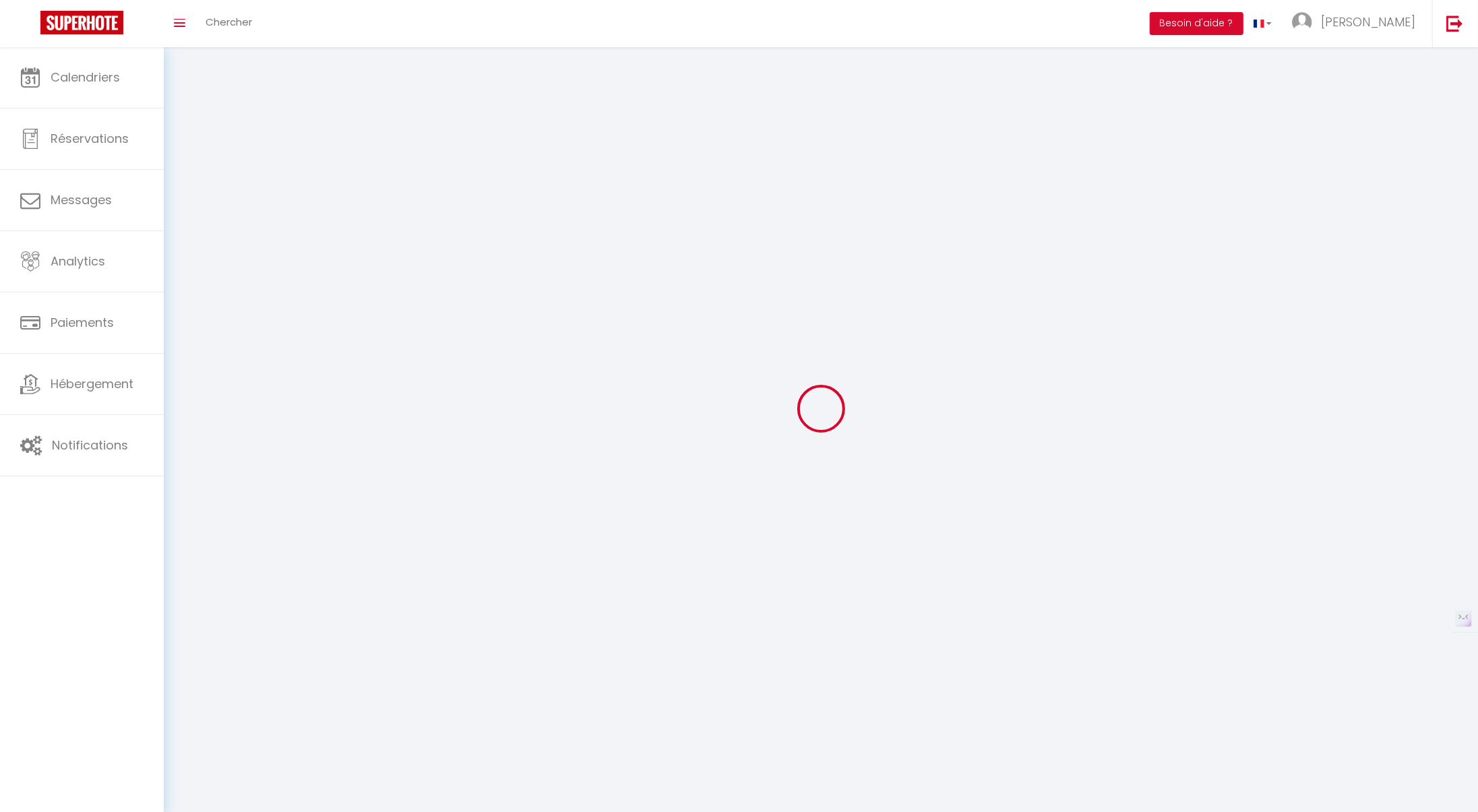
checkbox input "true"
checkbox input "false"
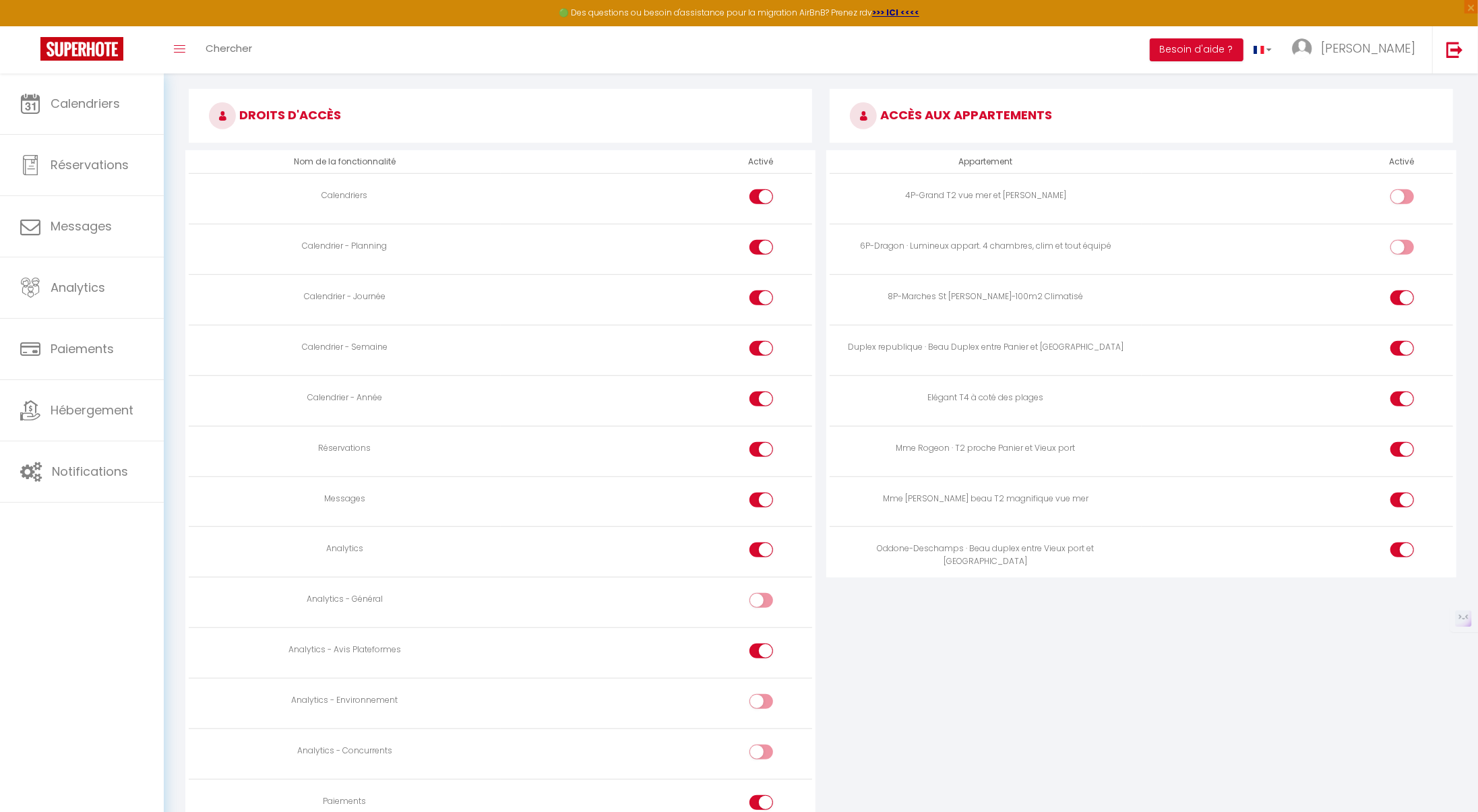
scroll to position [691, 0]
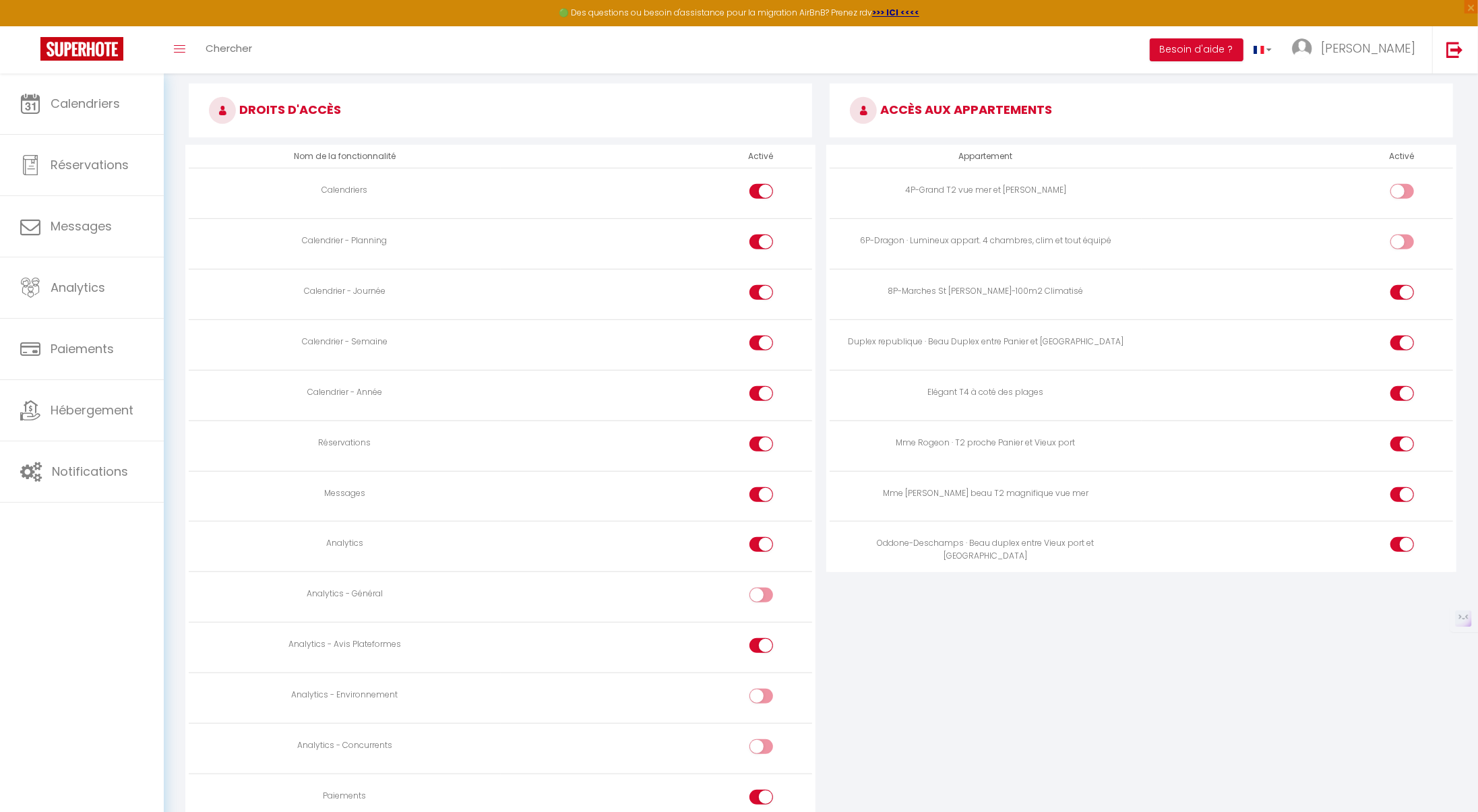
click at [1406, 188] on input "checkbox" at bounding box center [1413, 194] width 24 height 20
checkbox input "false"
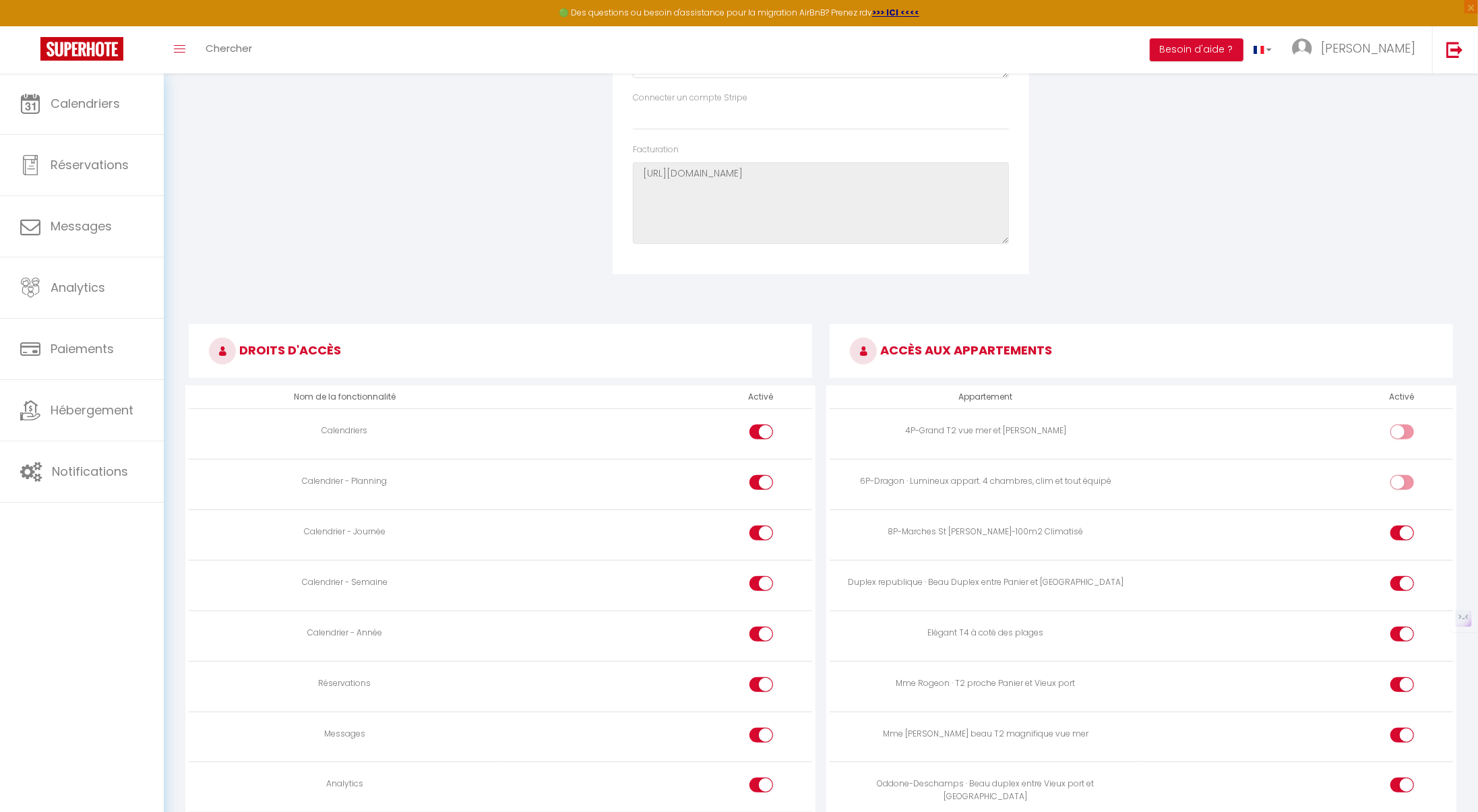
scroll to position [0, 0]
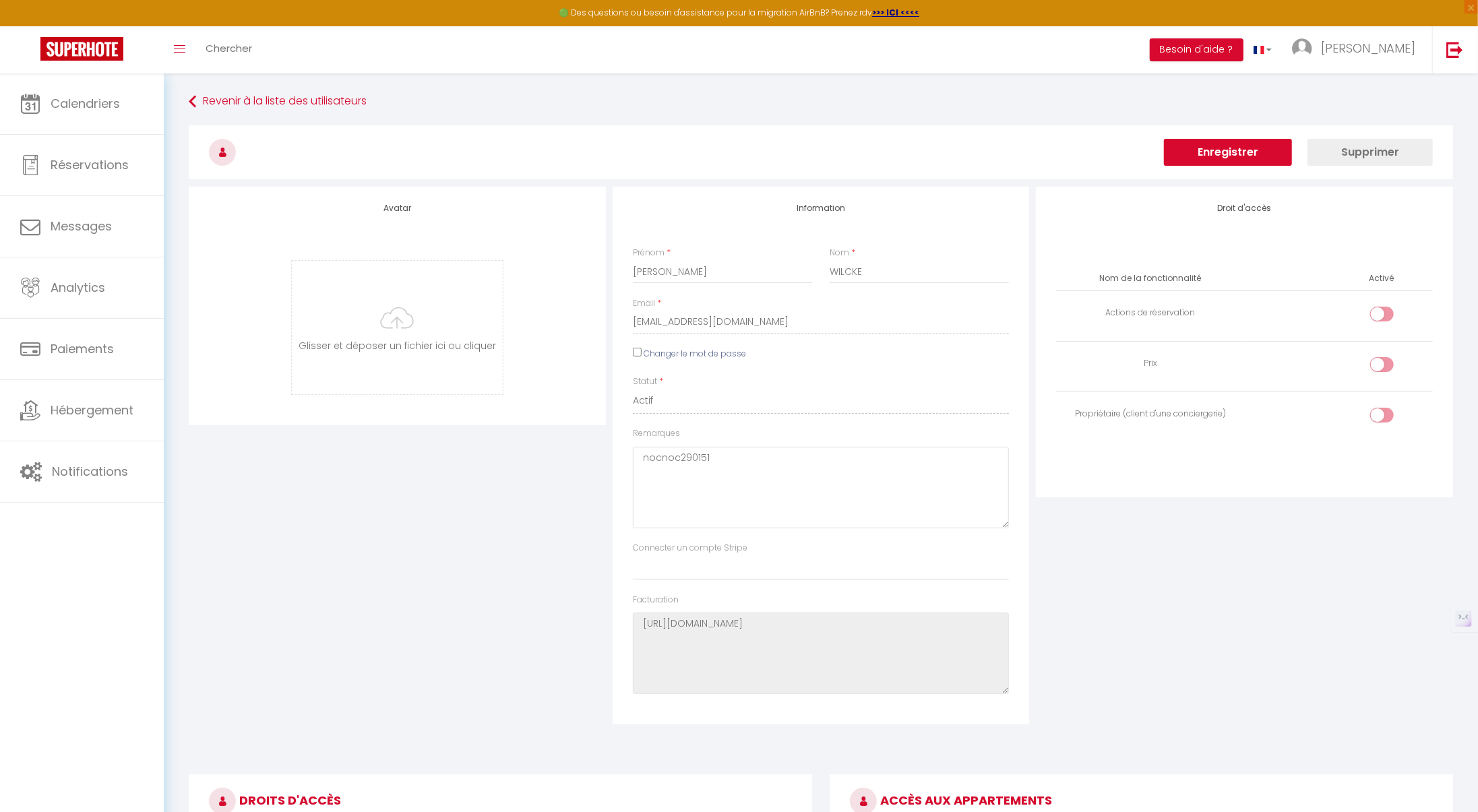
click at [1232, 146] on button "Enregistrer" at bounding box center [1228, 153] width 128 height 27
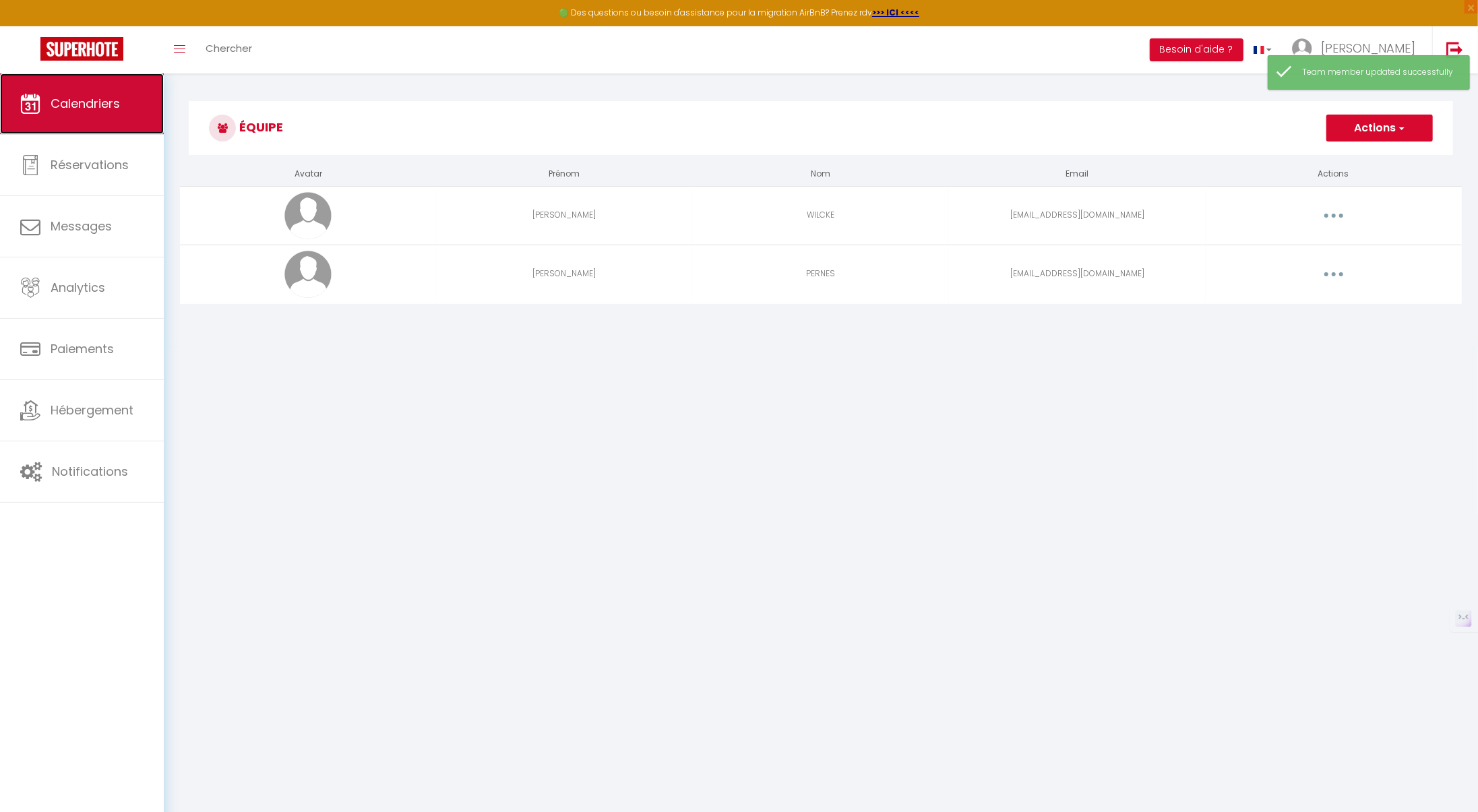
click at [79, 108] on span "Calendriers" at bounding box center [85, 104] width 70 height 17
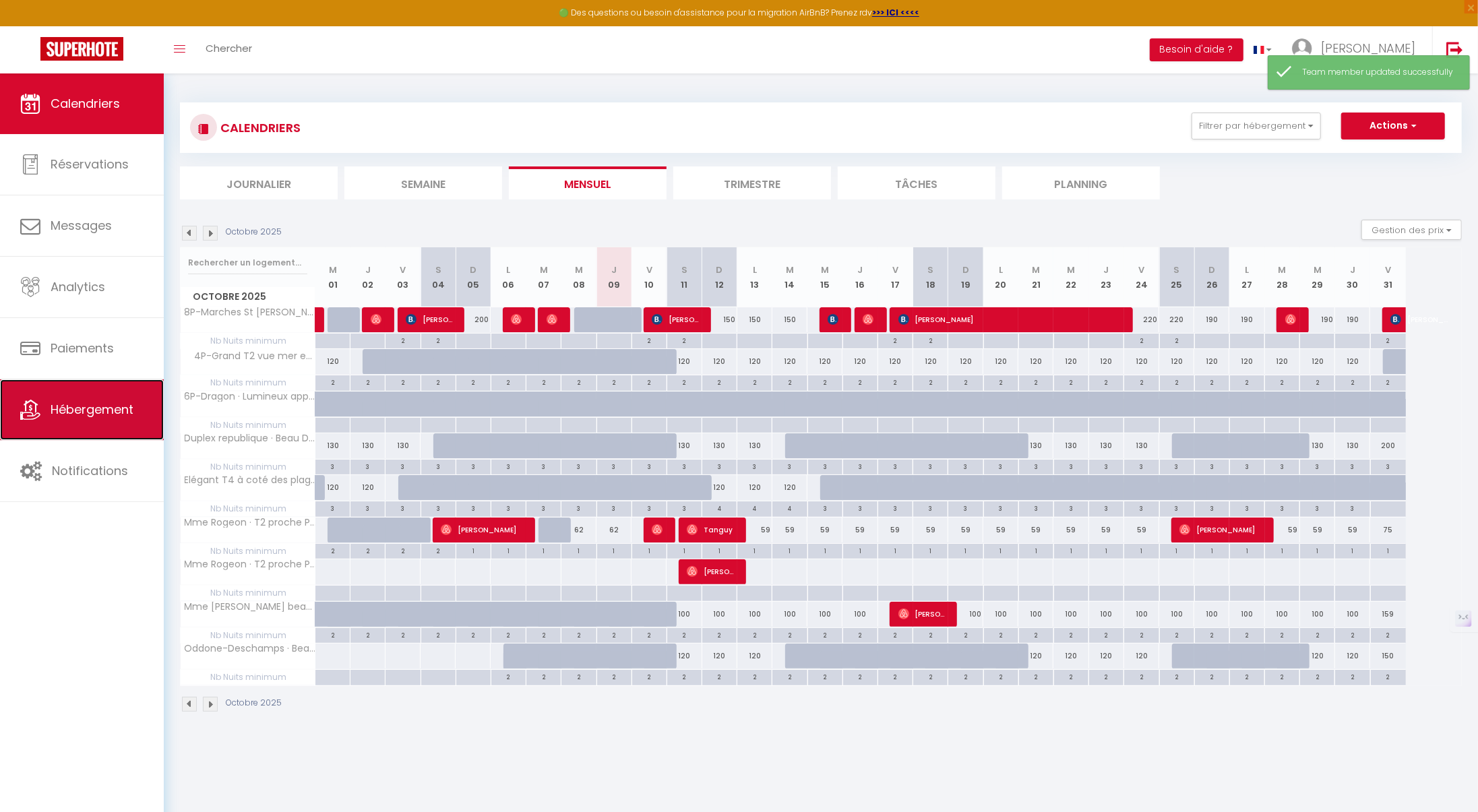
click at [96, 422] on link "Hébergement" at bounding box center [82, 410] width 164 height 61
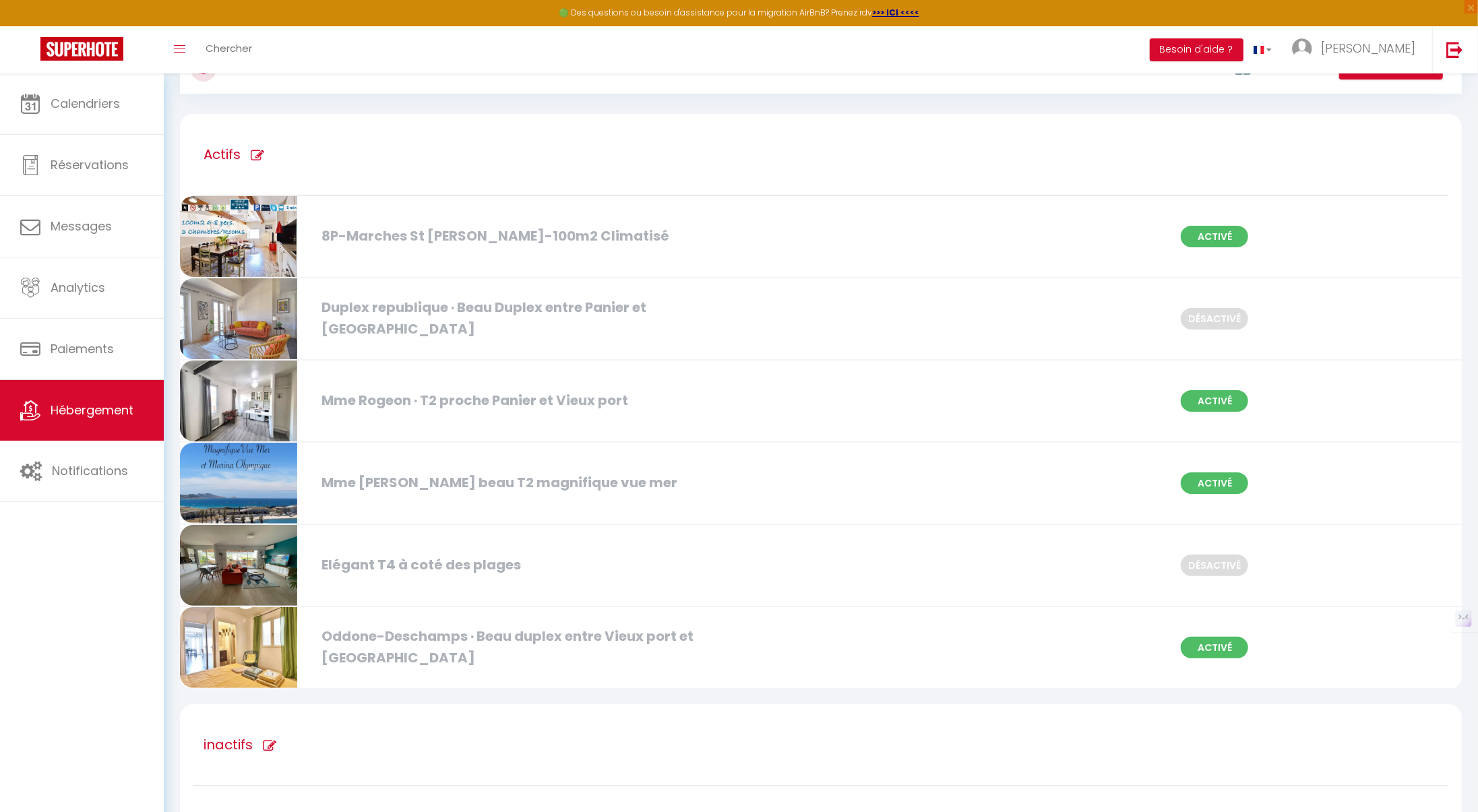
scroll to position [56, 0]
